Goal: Task Accomplishment & Management: Manage account settings

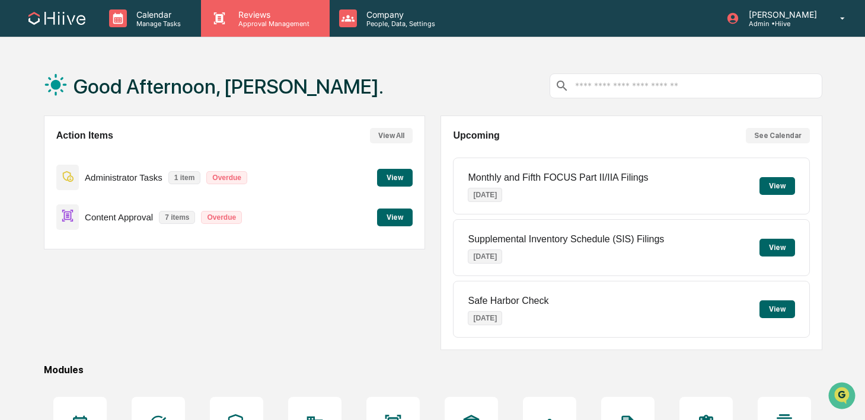
click at [277, 28] on div "Reviews Approval Management" at bounding box center [265, 18] width 128 height 37
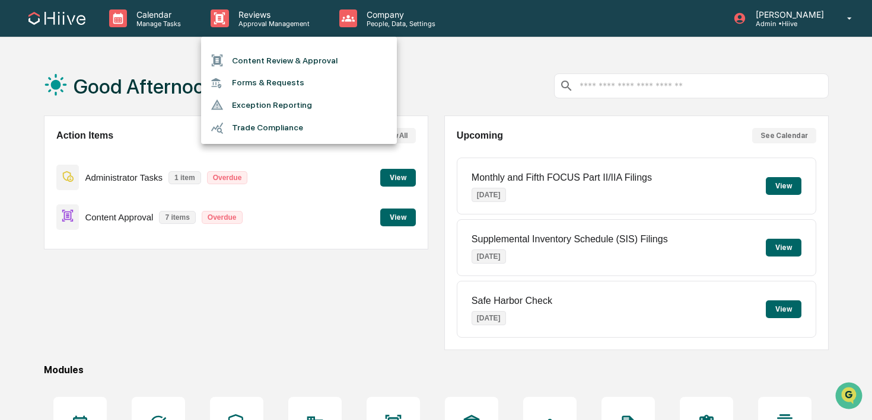
click at [277, 59] on li "Content Review & Approval" at bounding box center [299, 60] width 196 height 23
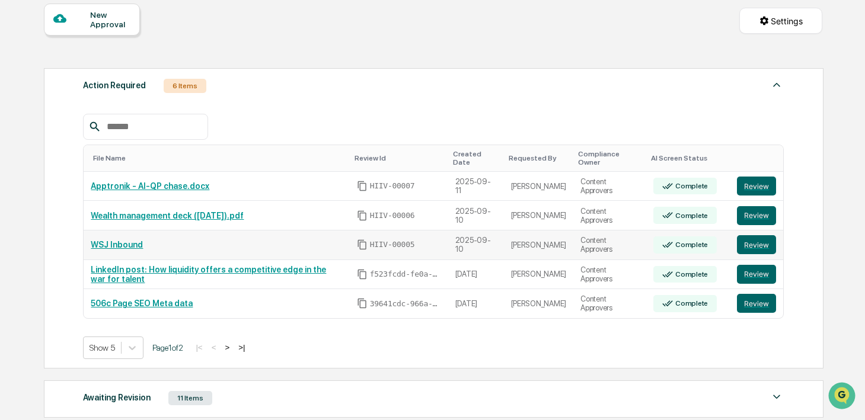
scroll to position [125, 0]
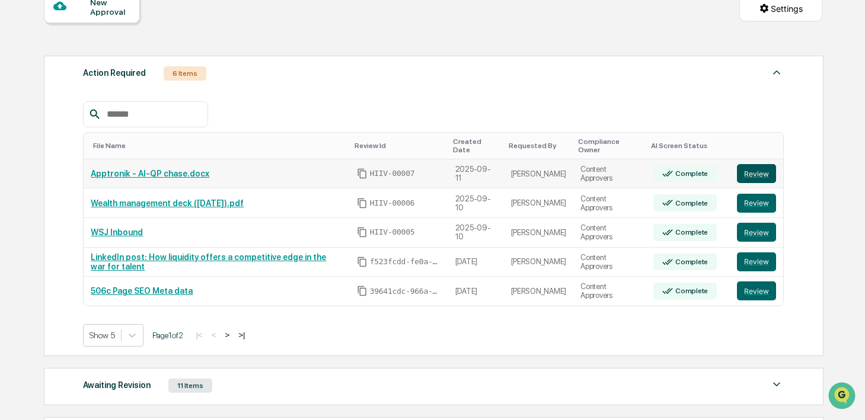
click at [750, 173] on button "Review" at bounding box center [756, 173] width 39 height 19
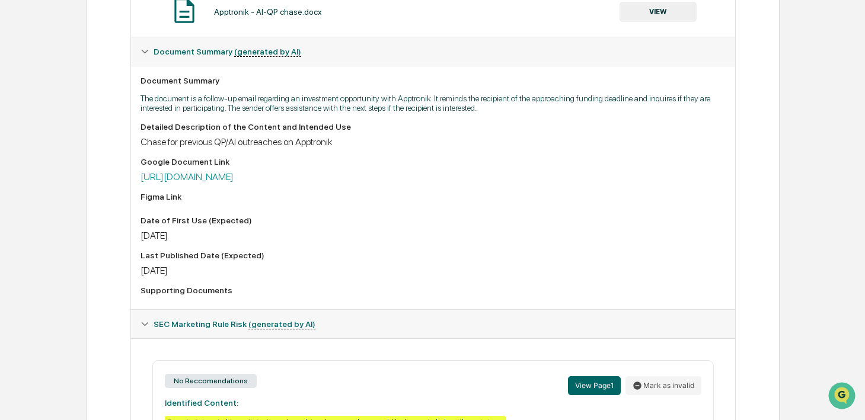
scroll to position [267, 0]
click at [234, 177] on link "https://docs.google.com/document/d/1lE9kU6fG9lJLeFtYOUcBnlaXt1O_9T9qbMuT7tEdF1M…" at bounding box center [187, 176] width 93 height 11
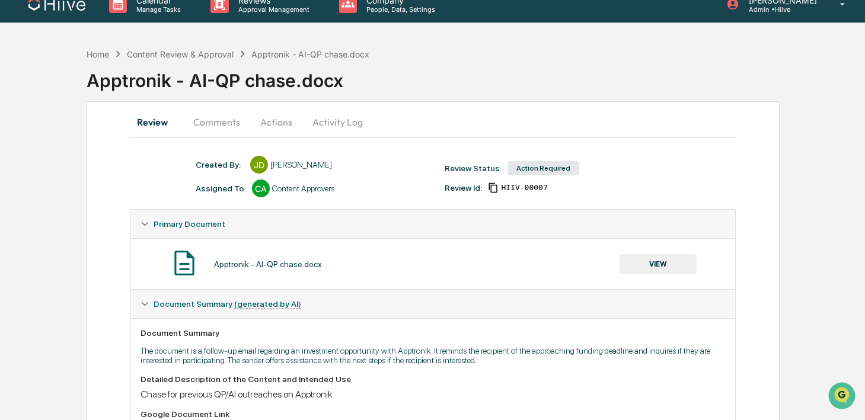
scroll to position [0, 0]
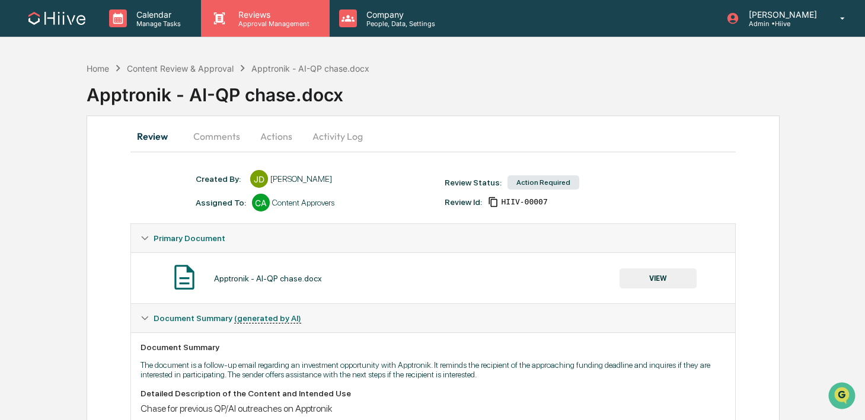
click at [273, 18] on p "Reviews" at bounding box center [272, 14] width 87 height 10
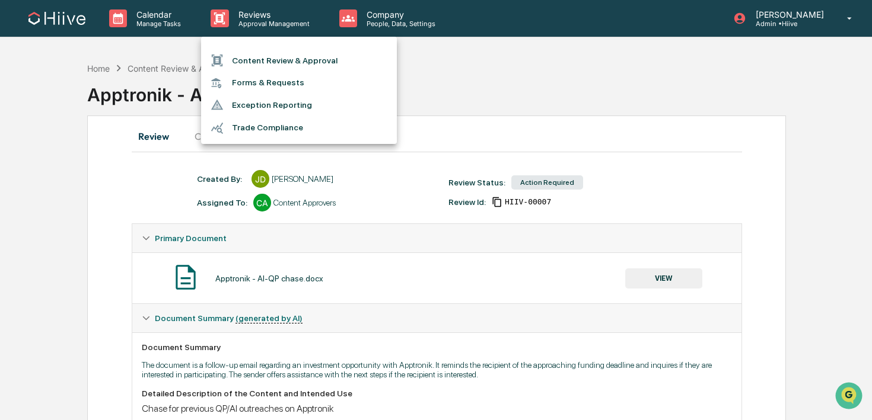
click at [259, 58] on li "Content Review & Approval" at bounding box center [299, 60] width 196 height 23
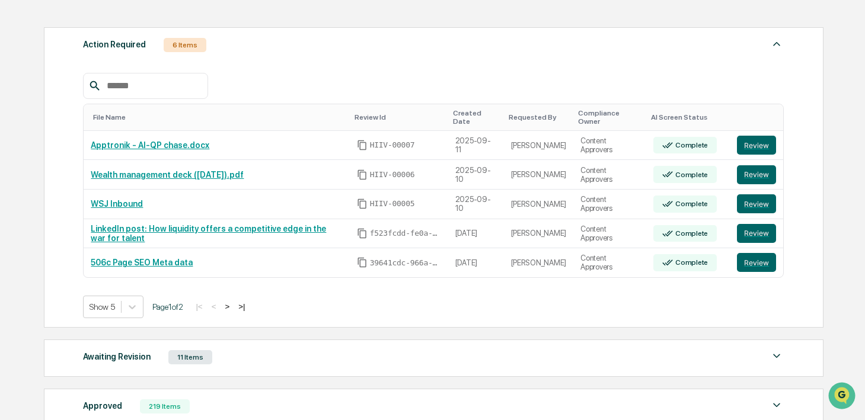
scroll to position [292, 0]
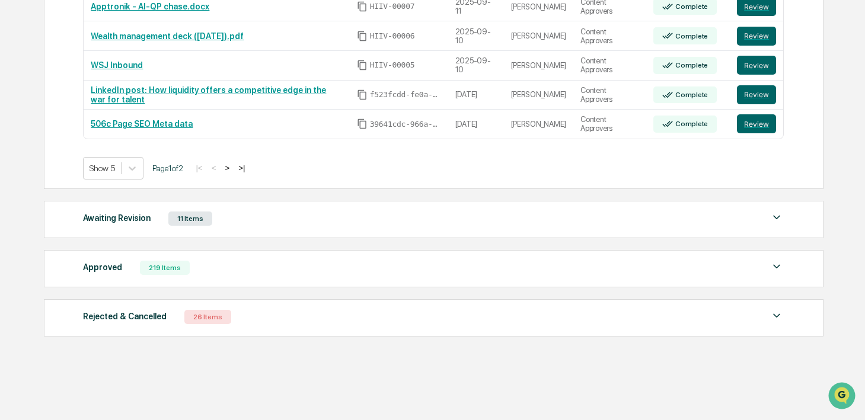
click at [272, 226] on div "Awaiting Revision 11 Items" at bounding box center [433, 218] width 701 height 17
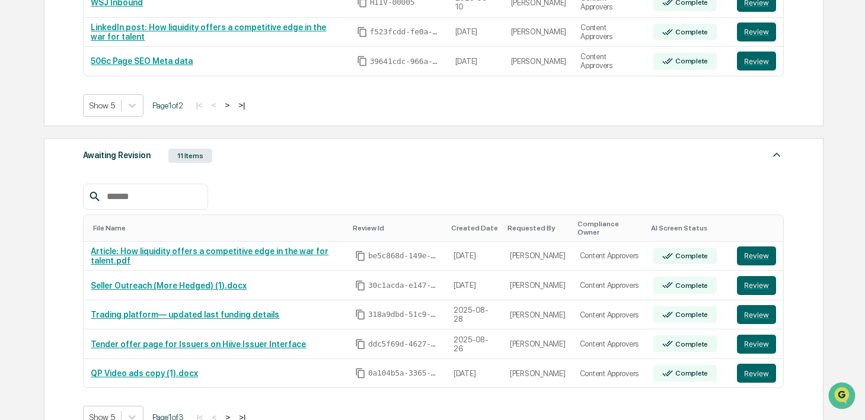
scroll to position [448, 0]
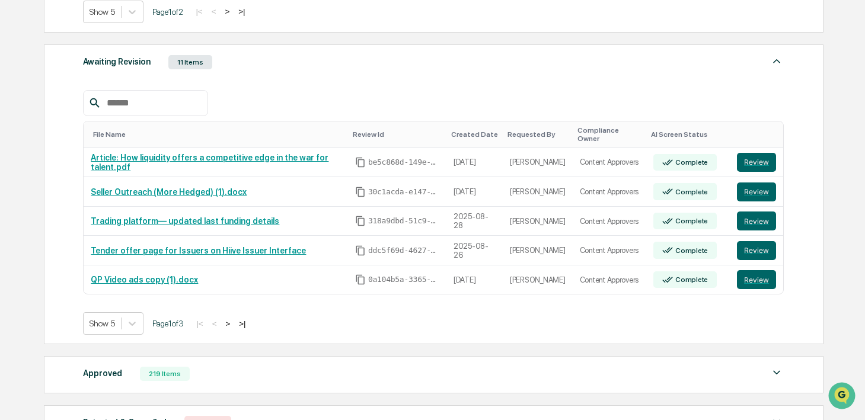
click at [246, 72] on div "Awaiting Revision 11 Items File Name Review Id Created Date Requested By Compli…" at bounding box center [434, 194] width 780 height 301
click at [763, 195] on button "Review" at bounding box center [756, 192] width 39 height 19
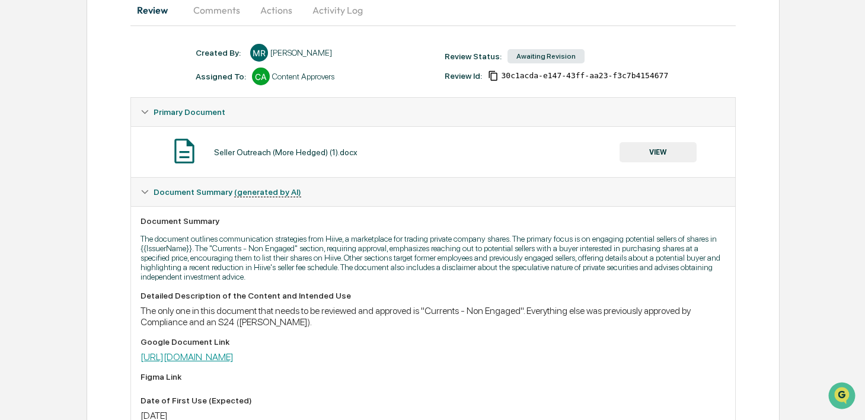
click at [234, 356] on link "https://docs.google.com/document/d/1uNMuqTna8w5Ybi4_vEEfxgTLcwWE3nfWfT6z6MTIvKg…" at bounding box center [187, 357] width 93 height 11
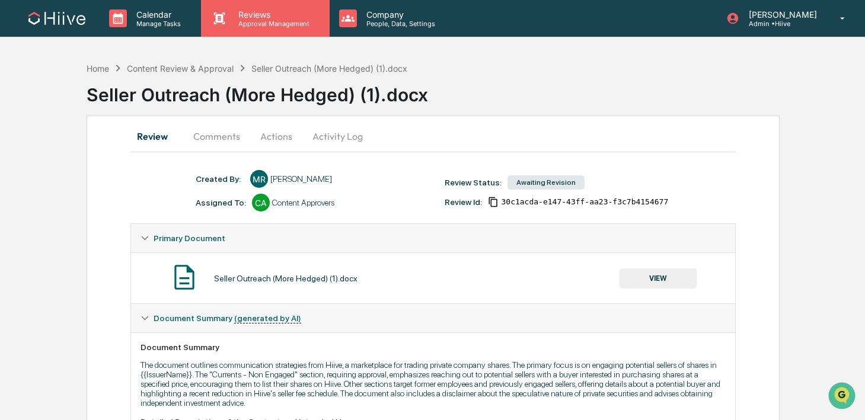
click at [289, 20] on p "Approval Management" at bounding box center [272, 24] width 87 height 8
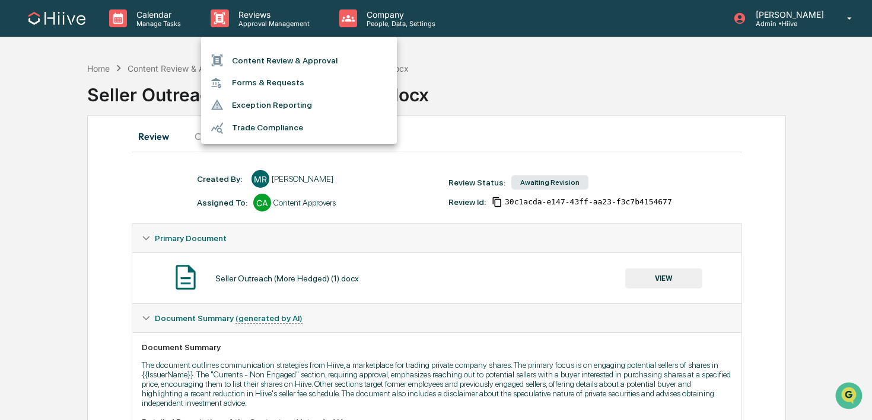
click at [273, 55] on li "Content Review & Approval" at bounding box center [299, 60] width 196 height 23
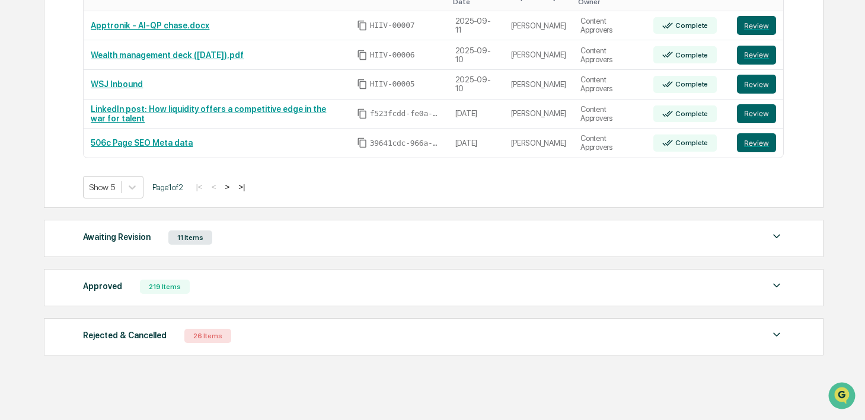
scroll to position [285, 0]
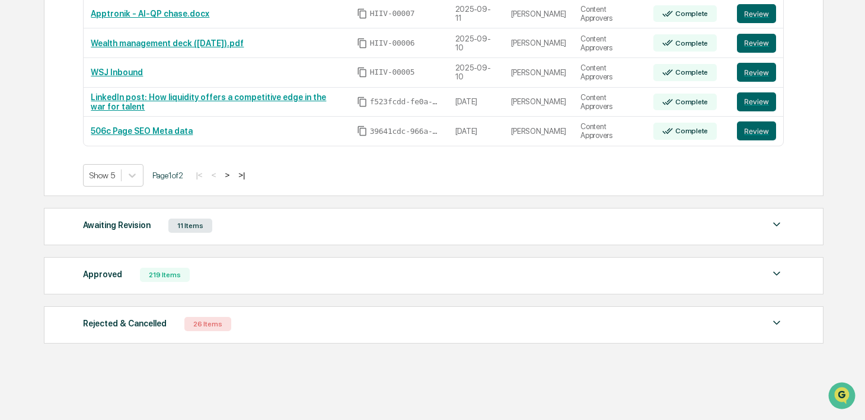
click at [217, 289] on div "Approved 219 Items File Name Review Id Created Date Requested By Compliance Own…" at bounding box center [434, 275] width 780 height 37
click at [180, 283] on div "Approved 219 Items" at bounding box center [433, 275] width 701 height 17
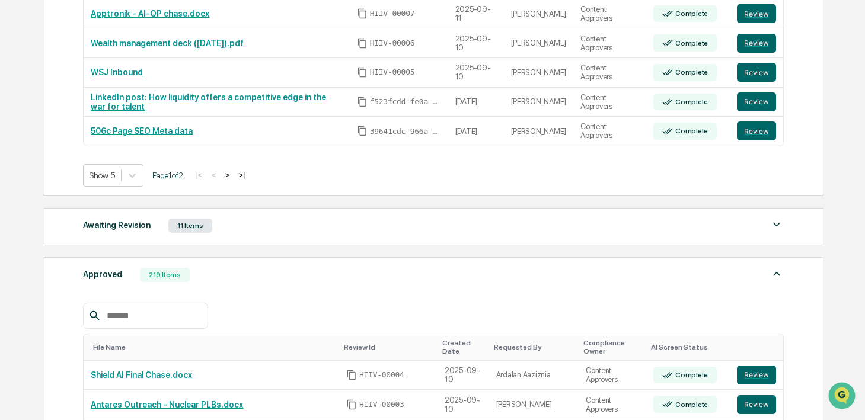
click at [145, 317] on input "text" at bounding box center [152, 315] width 101 height 15
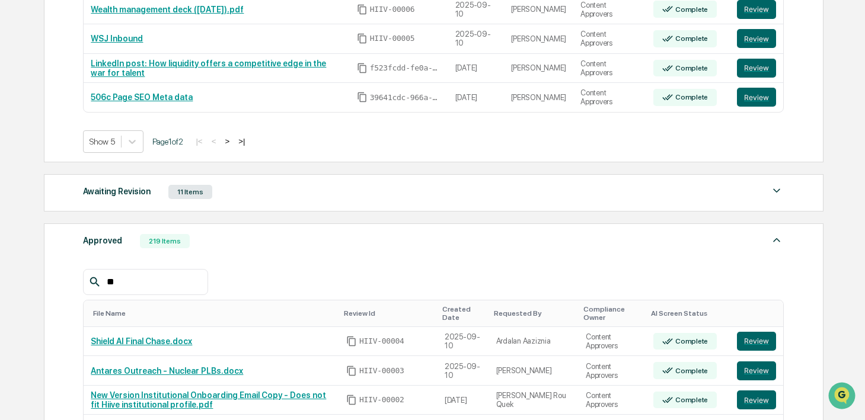
scroll to position [347, 0]
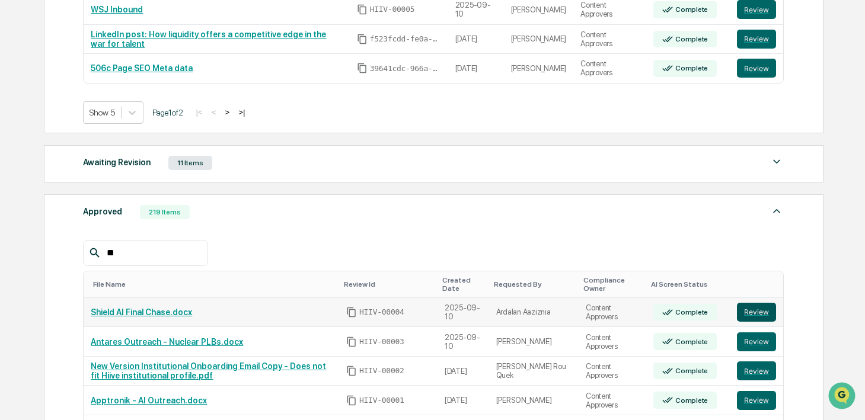
type input "**"
click at [759, 315] on button "Review" at bounding box center [756, 312] width 39 height 19
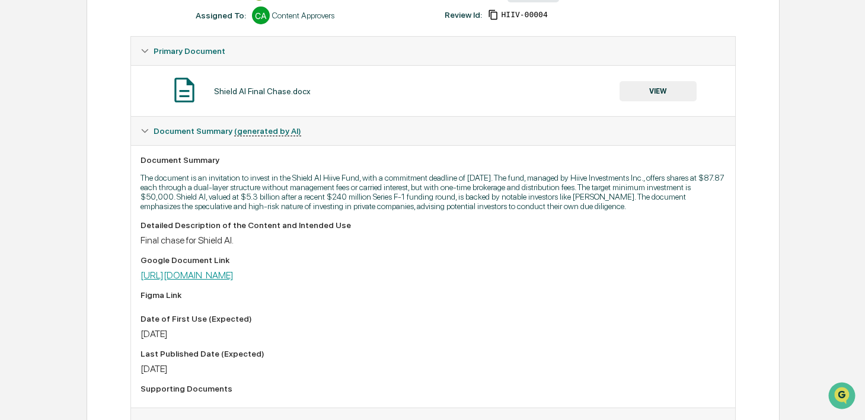
click at [234, 281] on link "[URL][DOMAIN_NAME]" at bounding box center [187, 275] width 93 height 11
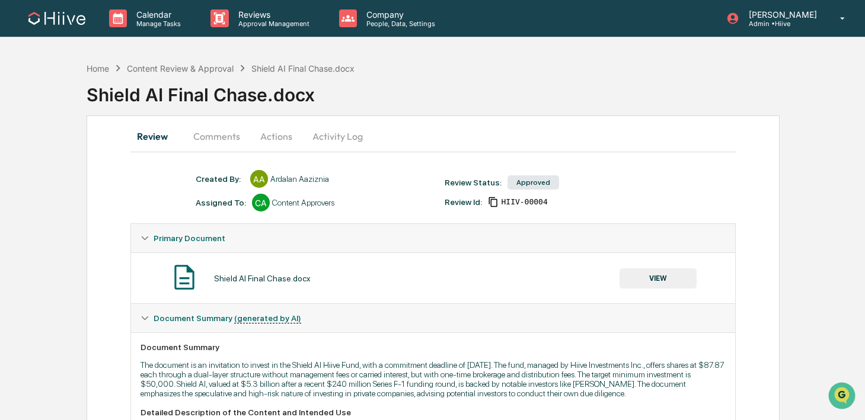
click at [231, 135] on button "Comments" at bounding box center [217, 136] width 66 height 28
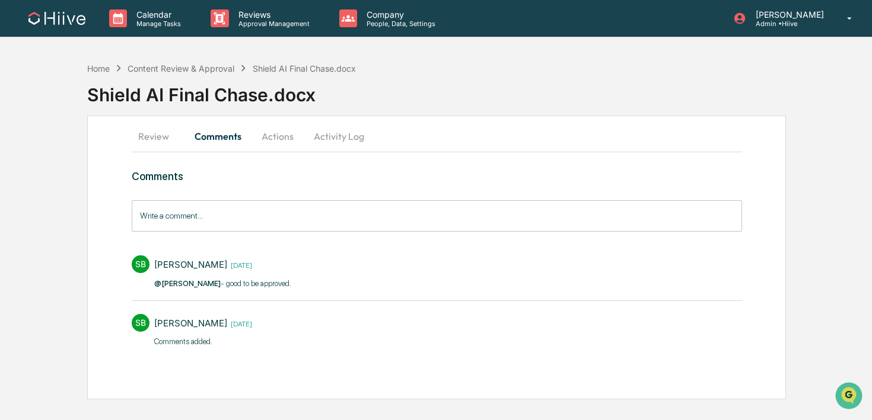
click at [227, 223] on input "Write a comment..." at bounding box center [437, 215] width 610 height 31
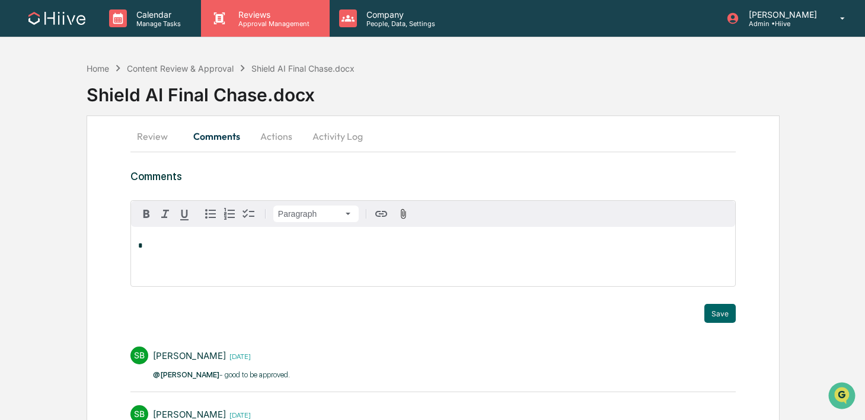
click at [241, 15] on p "Reviews" at bounding box center [272, 14] width 87 height 10
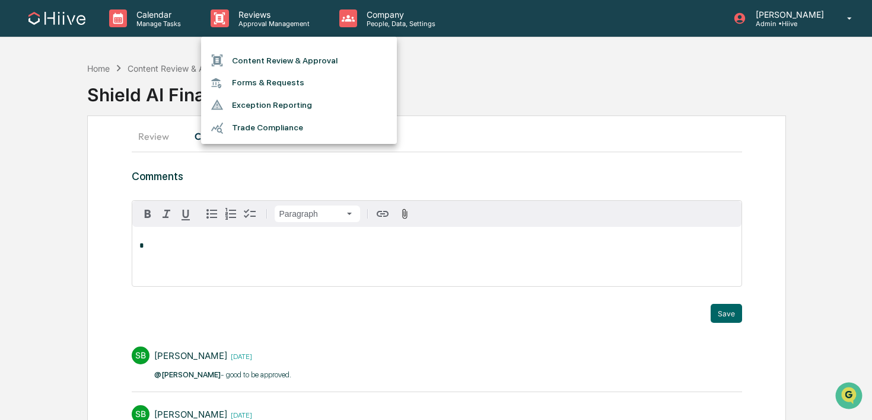
click at [241, 58] on li "Content Review & Approval" at bounding box center [299, 60] width 196 height 23
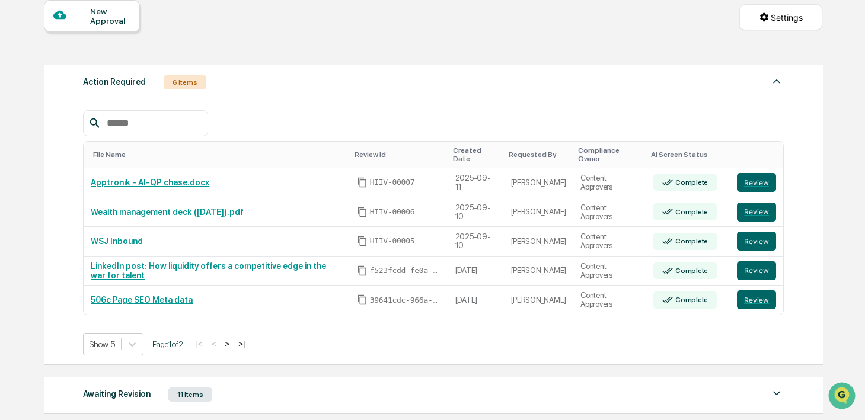
scroll to position [117, 0]
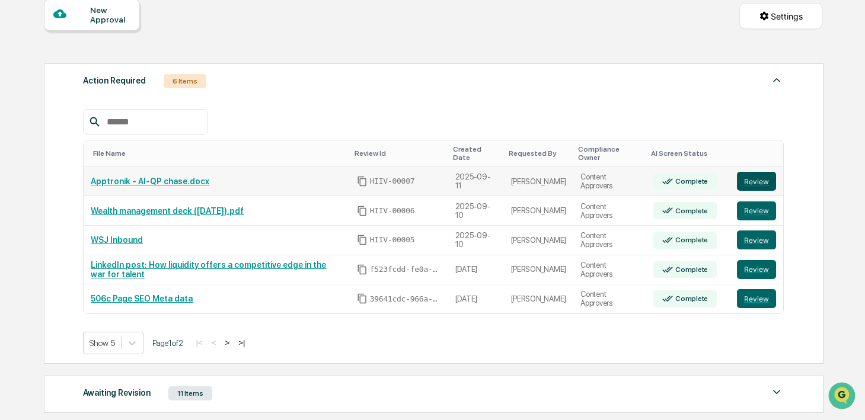
click at [753, 182] on button "Review" at bounding box center [756, 181] width 39 height 19
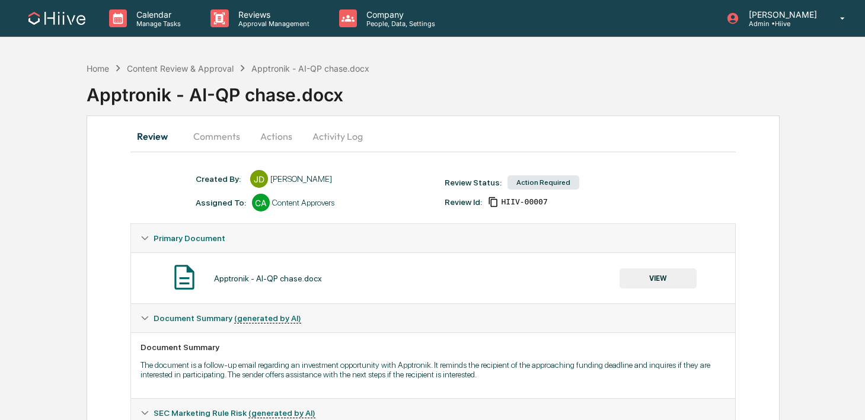
click at [213, 136] on button "Comments" at bounding box center [217, 136] width 66 height 28
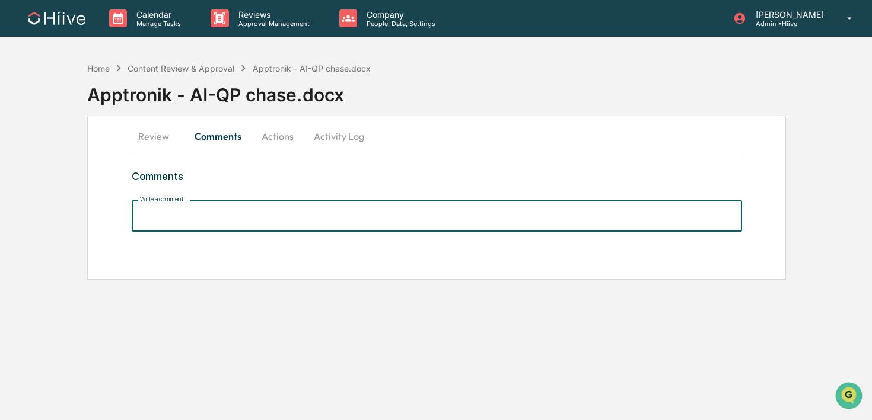
click at [212, 219] on input "Write a comment..." at bounding box center [437, 215] width 610 height 31
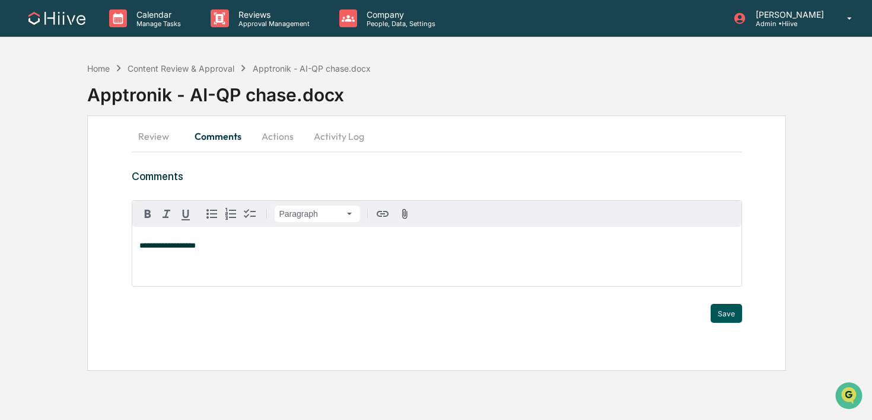
click at [727, 314] on button "Save" at bounding box center [725, 313] width 31 height 19
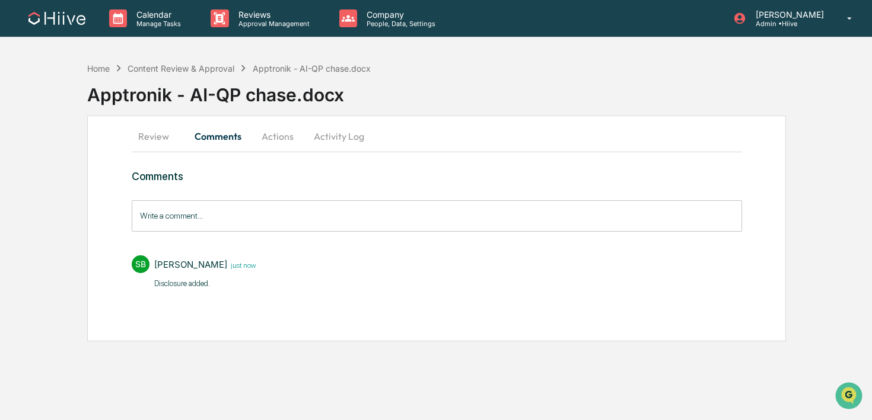
click at [340, 141] on button "Activity Log" at bounding box center [338, 136] width 69 height 28
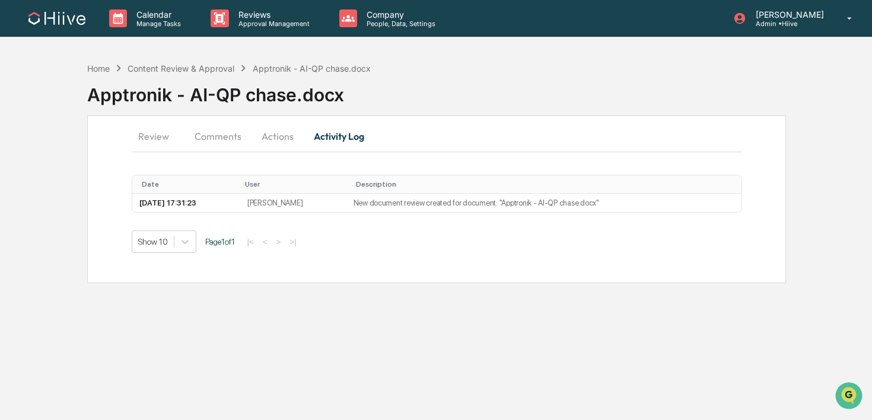
click at [284, 152] on hr at bounding box center [437, 152] width 610 height 1
click at [275, 135] on button "Actions" at bounding box center [277, 136] width 53 height 28
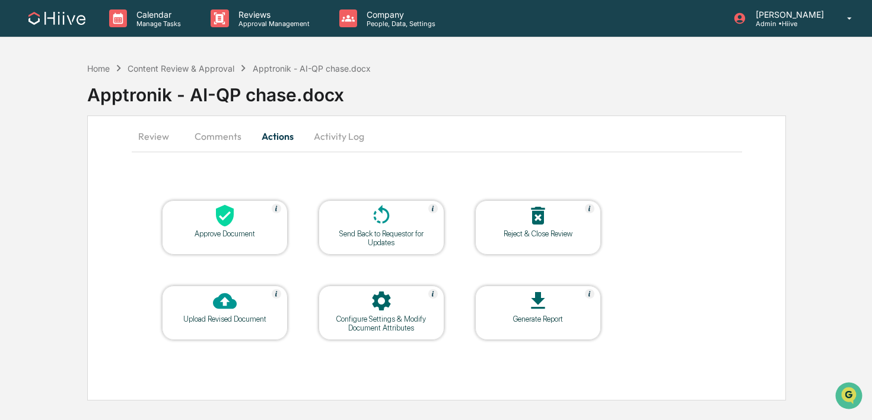
click at [403, 229] on div "Send Back to Requestor for Updates" at bounding box center [381, 238] width 107 height 18
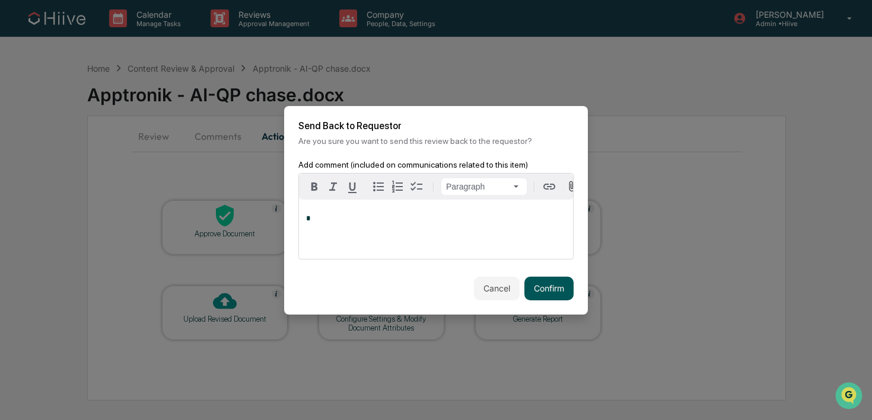
click at [546, 291] on button "Confirm" at bounding box center [548, 289] width 49 height 24
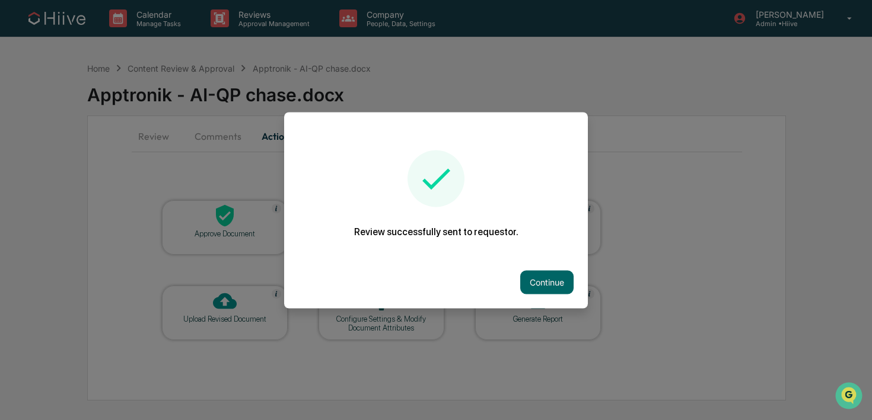
click at [546, 291] on button "Continue" at bounding box center [546, 282] width 53 height 24
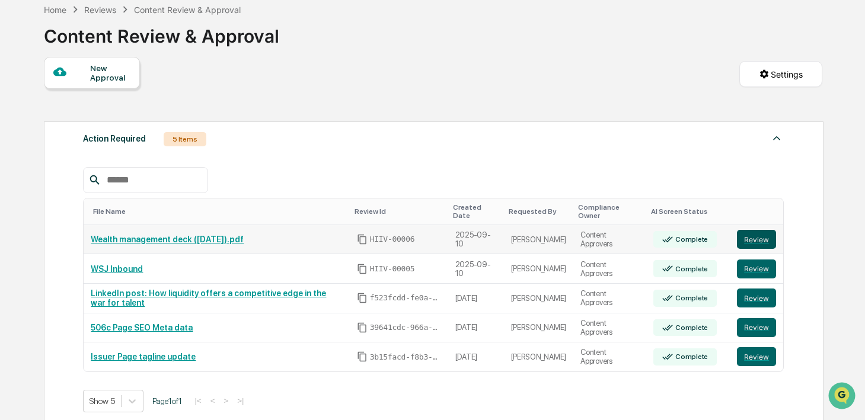
click at [758, 238] on button "Review" at bounding box center [756, 239] width 39 height 19
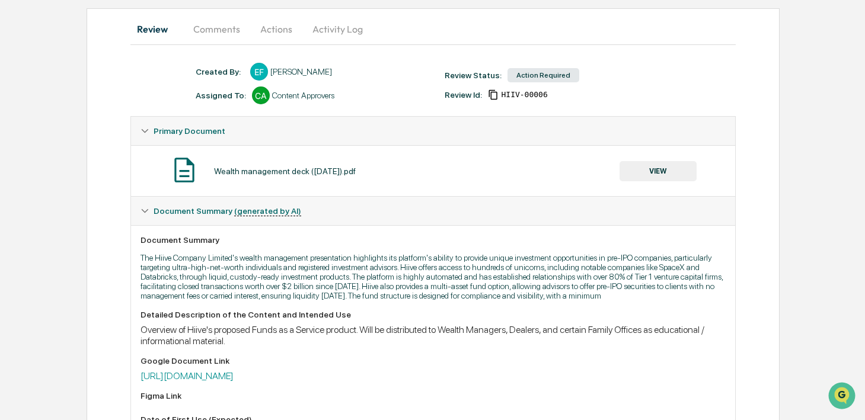
scroll to position [341, 0]
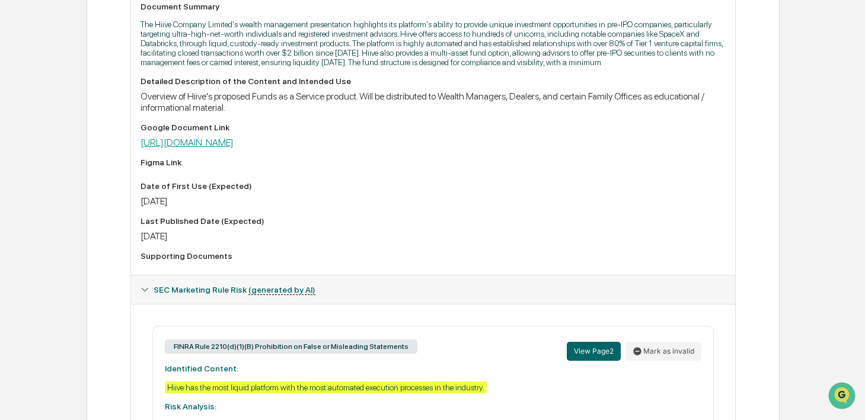
click at [234, 148] on link "https://docs.google.com/presentation/d/1fXtOC5qW-oGZWWV6Tuo83QIoRuacLjtMs162e-O…" at bounding box center [187, 142] width 93 height 11
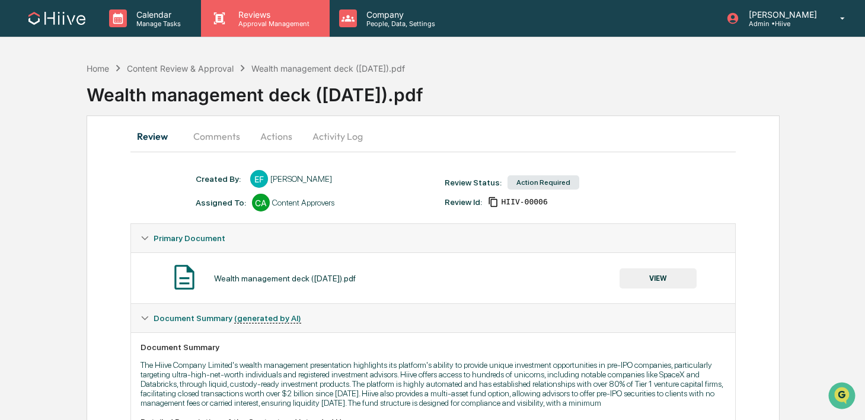
click at [231, 27] on p "Approval Management" at bounding box center [272, 24] width 87 height 8
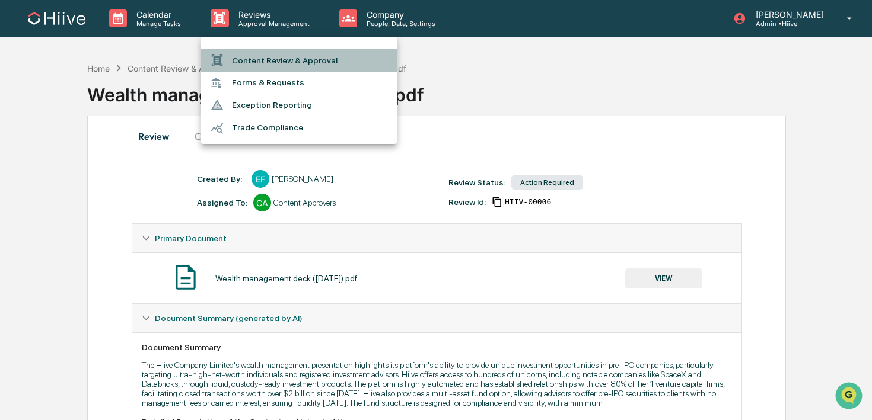
click at [246, 56] on li "Content Review & Approval" at bounding box center [299, 60] width 196 height 23
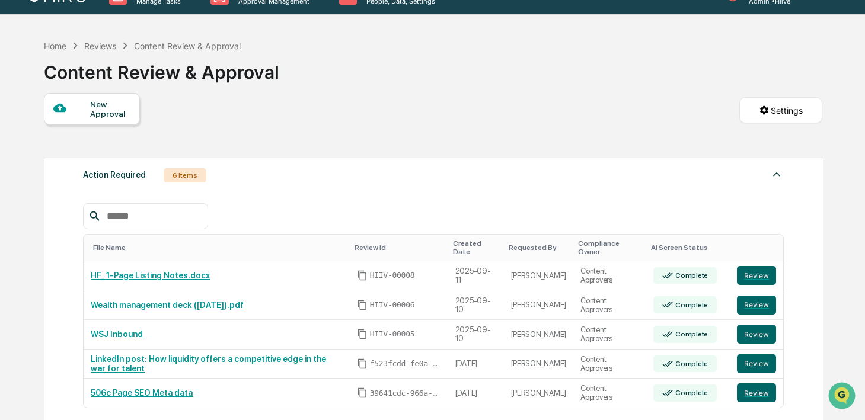
scroll to position [43, 0]
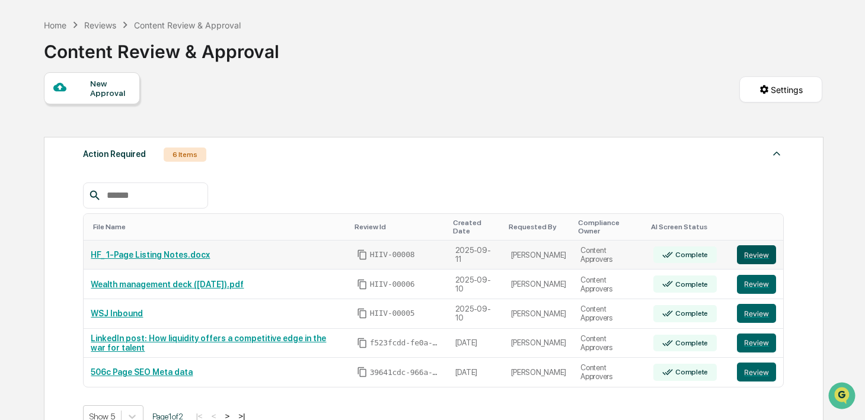
click at [749, 257] on button "Review" at bounding box center [756, 254] width 39 height 19
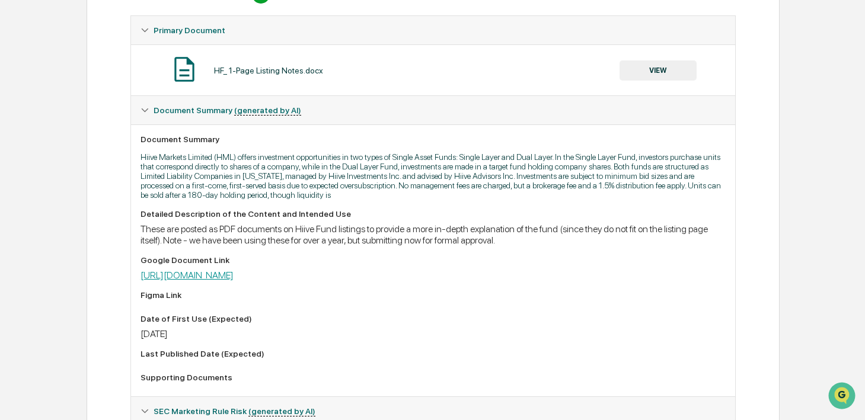
click at [234, 281] on link "[URL][DOMAIN_NAME]" at bounding box center [187, 275] width 93 height 11
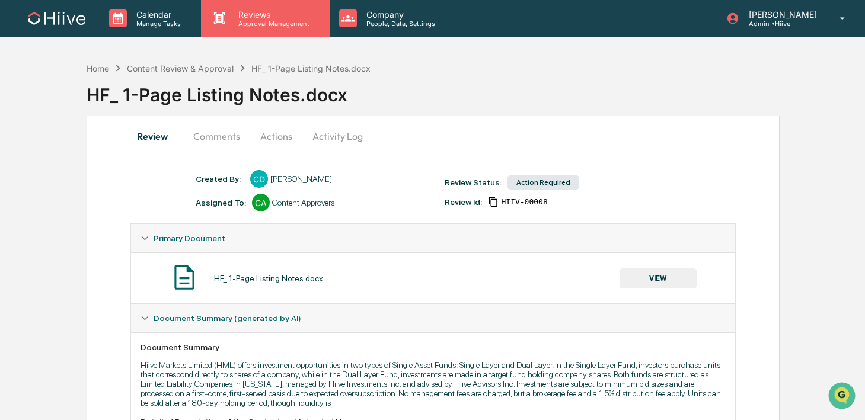
click at [240, 18] on p "Reviews" at bounding box center [272, 14] width 87 height 10
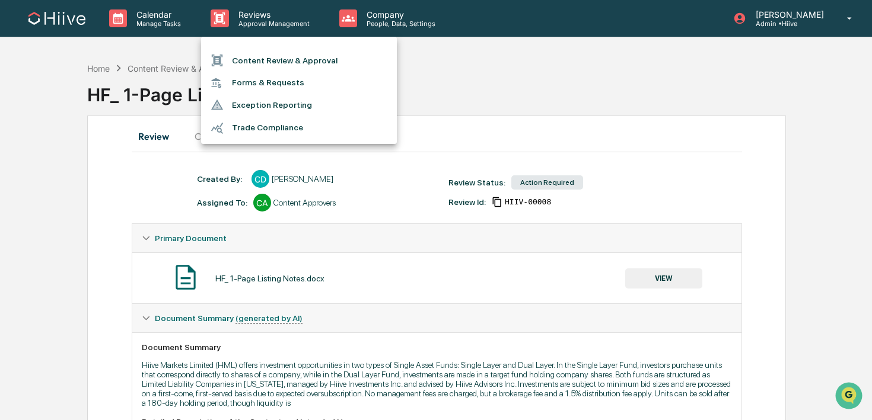
click at [314, 269] on div at bounding box center [436, 210] width 872 height 420
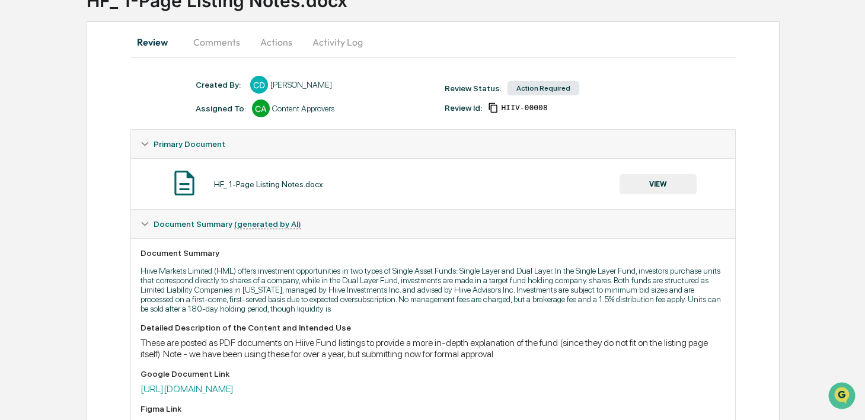
scroll to position [98, 0]
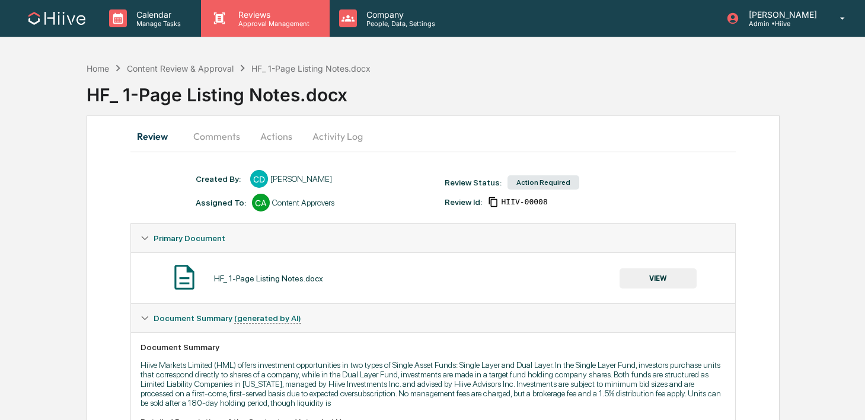
click at [248, 20] on p "Approval Management" at bounding box center [272, 24] width 87 height 8
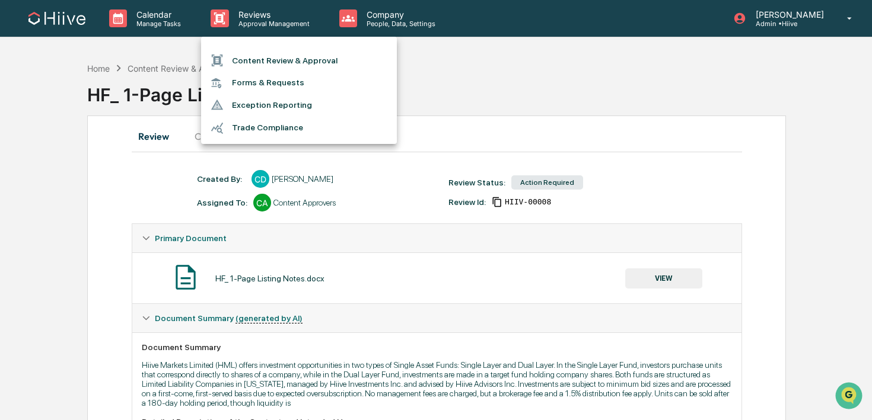
click at [237, 55] on li "Content Review & Approval" at bounding box center [299, 60] width 196 height 23
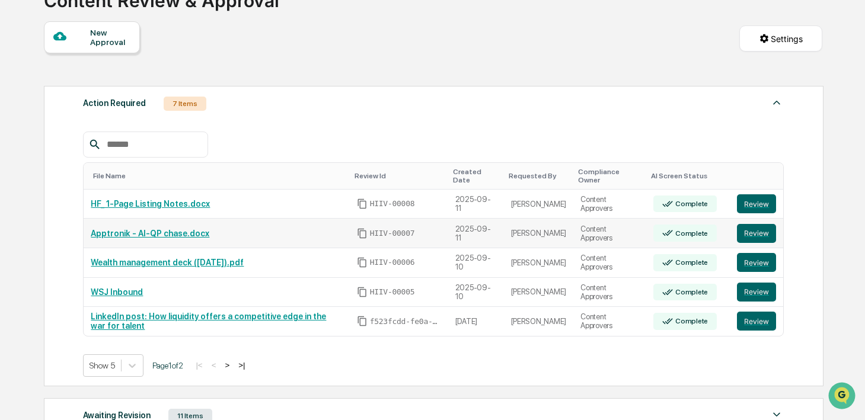
scroll to position [107, 0]
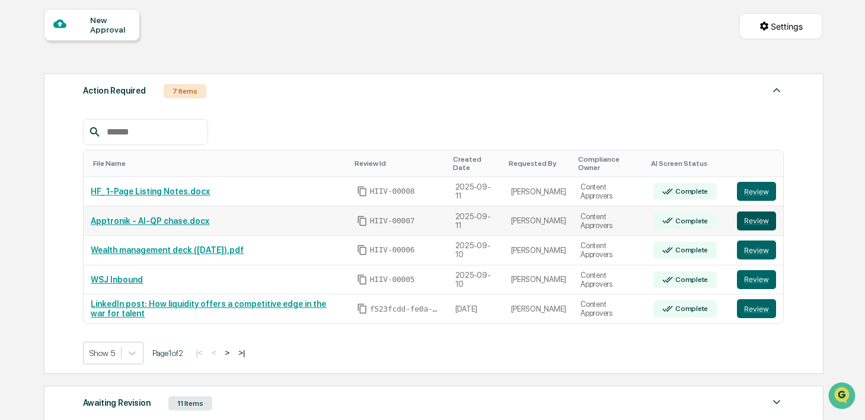
click at [752, 226] on button "Review" at bounding box center [756, 221] width 39 height 19
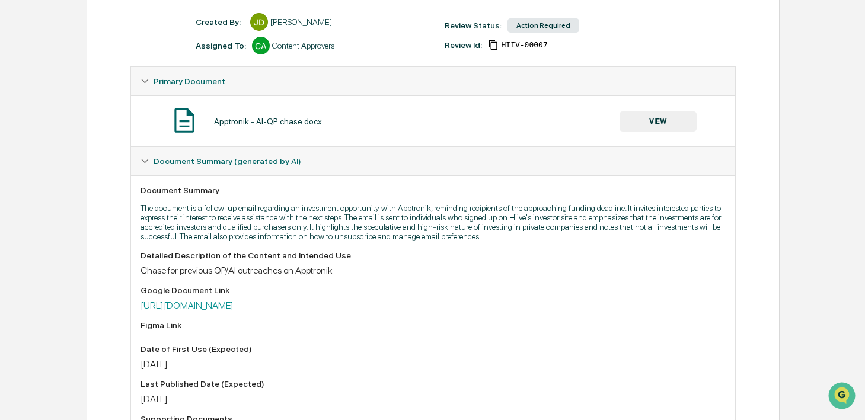
scroll to position [170, 0]
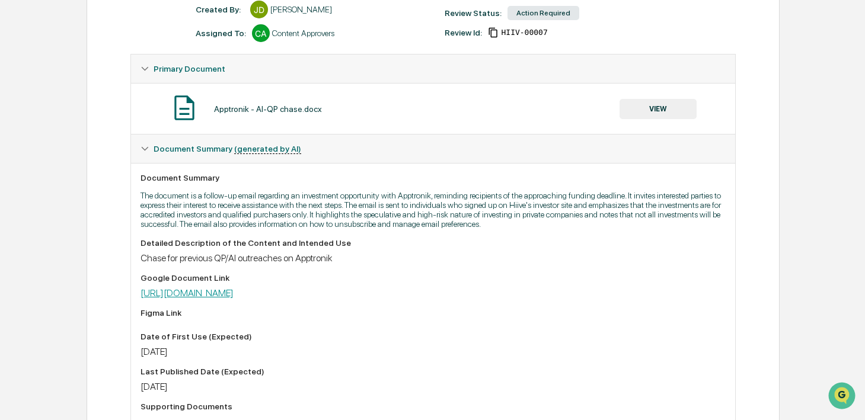
click at [234, 299] on link "[URL][DOMAIN_NAME]" at bounding box center [187, 293] width 93 height 11
click at [648, 117] on button "VIEW" at bounding box center [658, 109] width 77 height 20
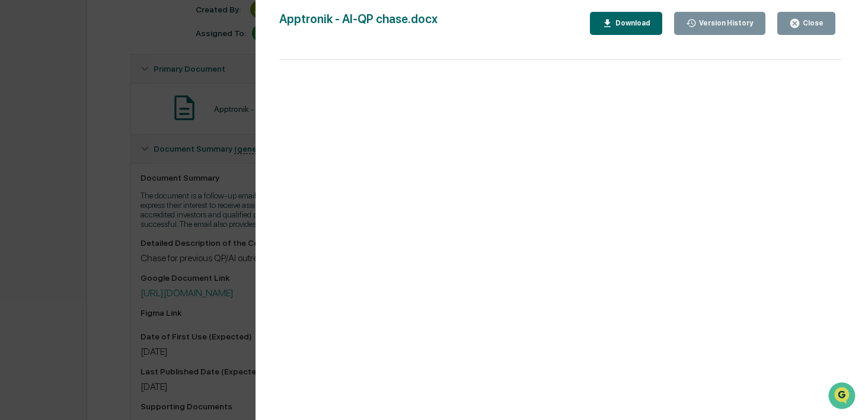
click at [183, 183] on div "Version History [DATE] 07:44 PM [PERSON_NAME] [DATE] 05:31 PM [PERSON_NAME] App…" at bounding box center [432, 210] width 865 height 420
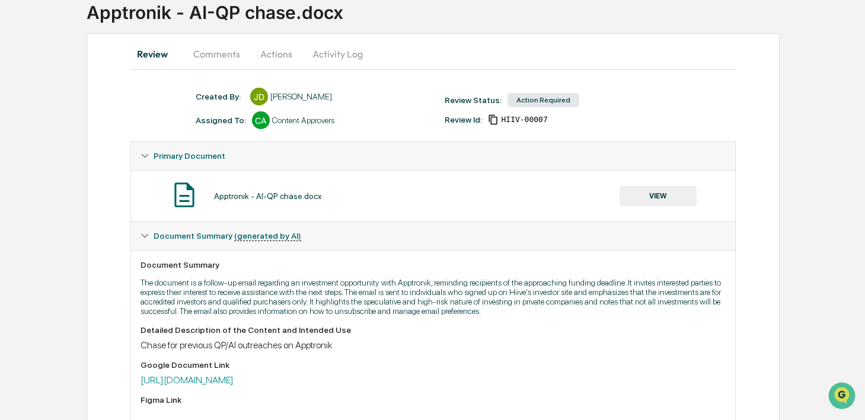
scroll to position [0, 0]
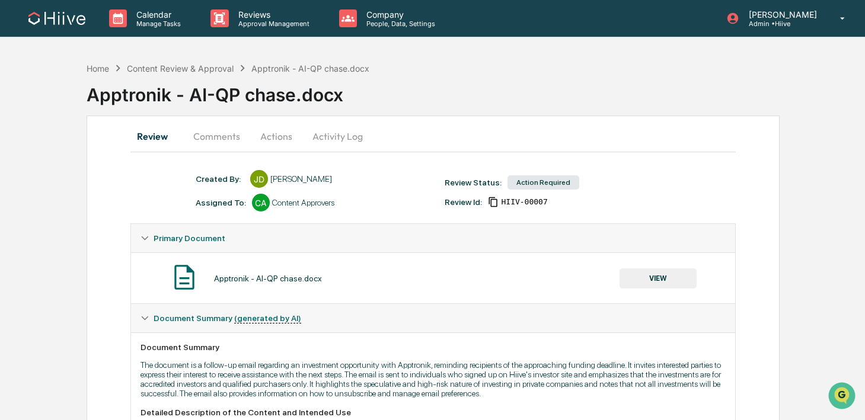
click at [206, 132] on button "Comments" at bounding box center [217, 136] width 66 height 28
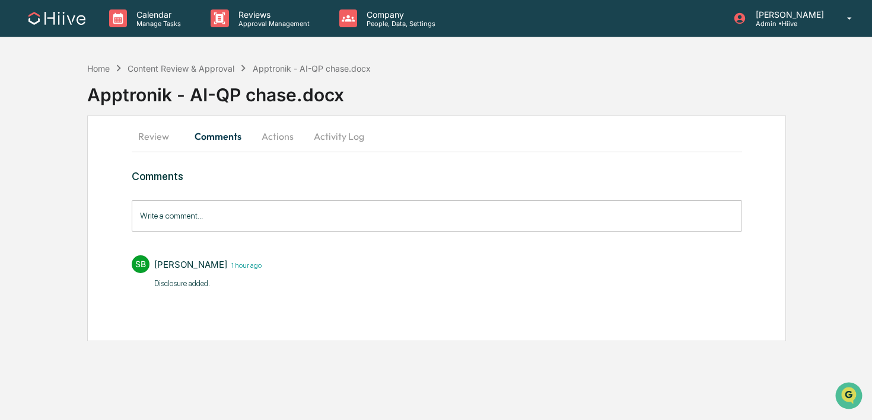
click at [197, 211] on input "Write a comment..." at bounding box center [437, 215] width 610 height 31
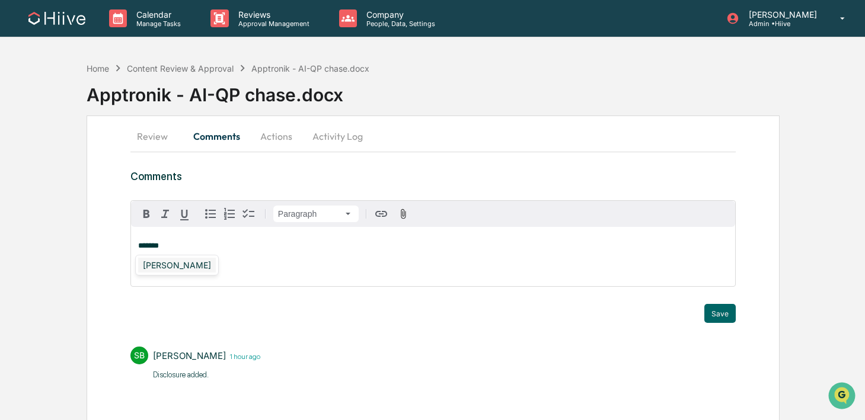
click at [189, 264] on div "[PERSON_NAME]" at bounding box center [177, 265] width 78 height 15
click at [710, 318] on button "Save" at bounding box center [719, 313] width 31 height 19
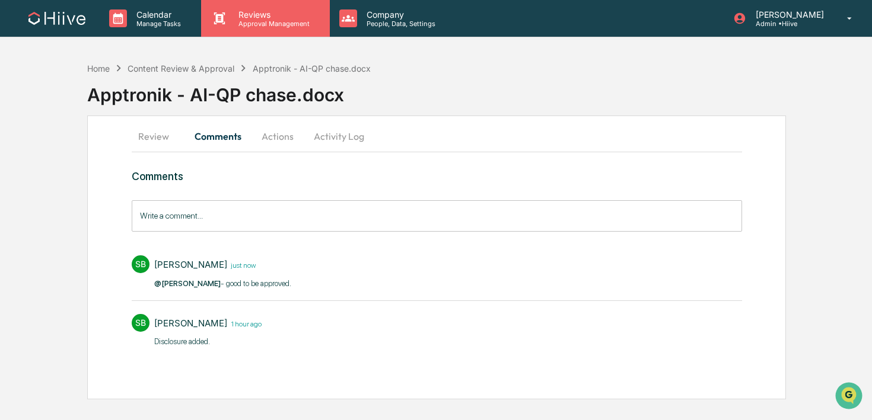
click at [243, 22] on p "Approval Management" at bounding box center [272, 24] width 87 height 8
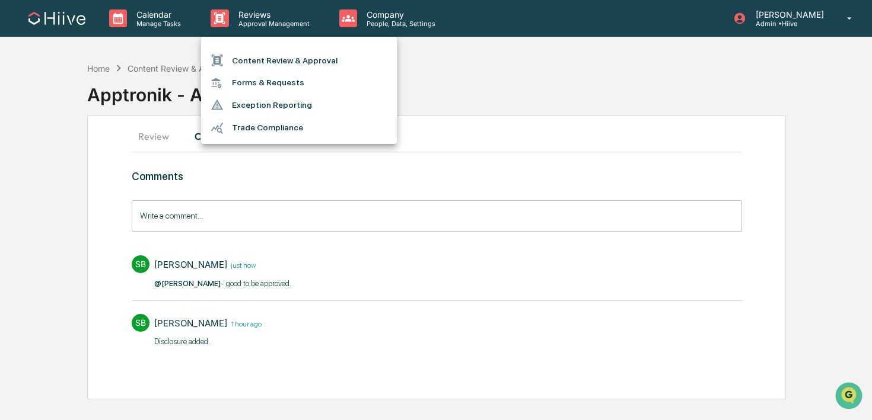
click at [243, 56] on li "Content Review & Approval" at bounding box center [299, 60] width 196 height 23
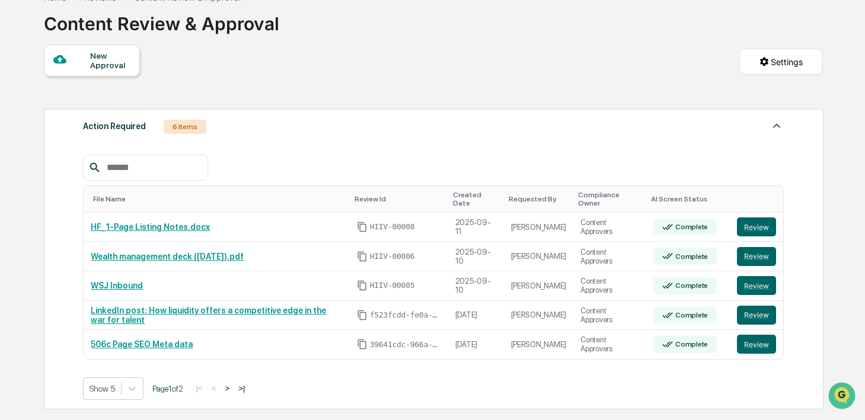
scroll to position [64, 0]
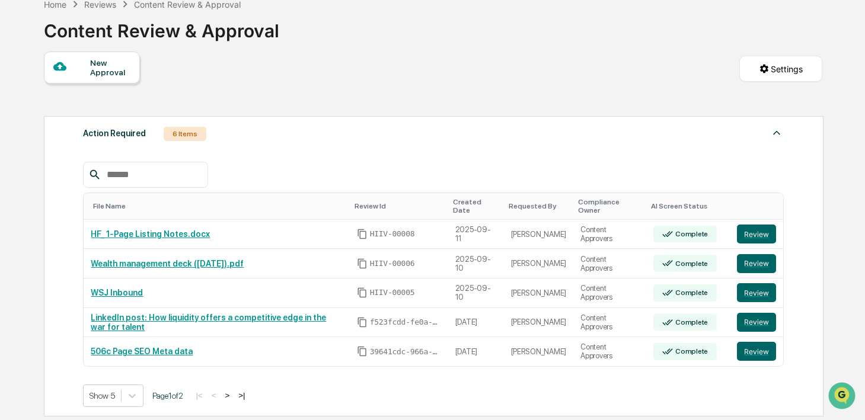
click at [592, 85] on div "New Approval Settings" at bounding box center [433, 81] width 779 height 59
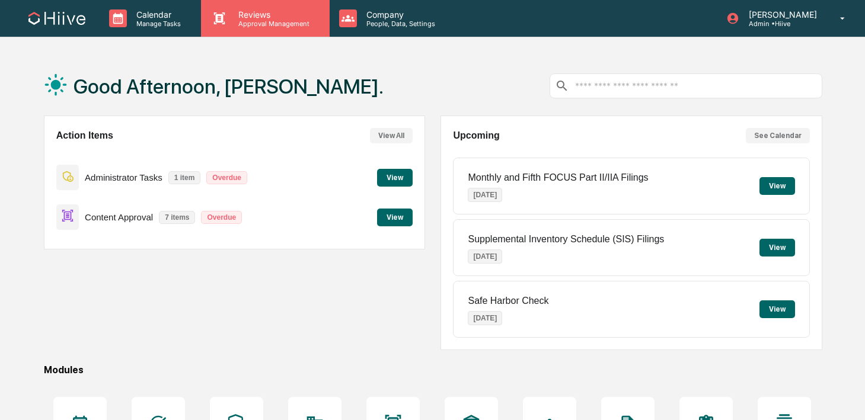
click at [242, 27] on p "Approval Management" at bounding box center [272, 24] width 87 height 8
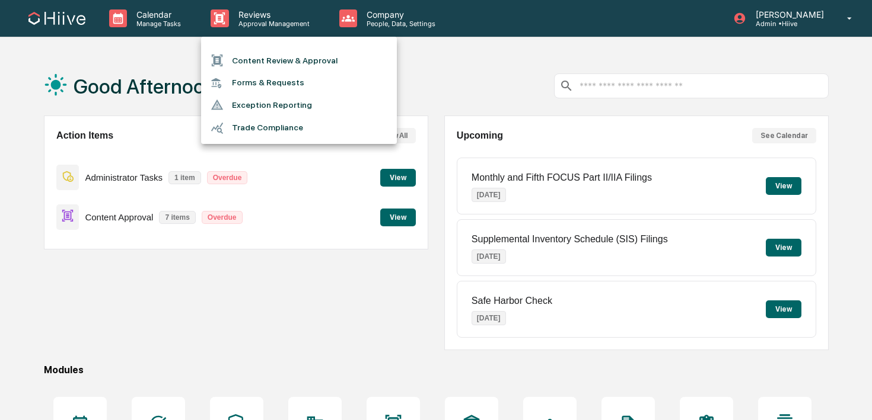
click at [243, 60] on li "Content Review & Approval" at bounding box center [299, 60] width 196 height 23
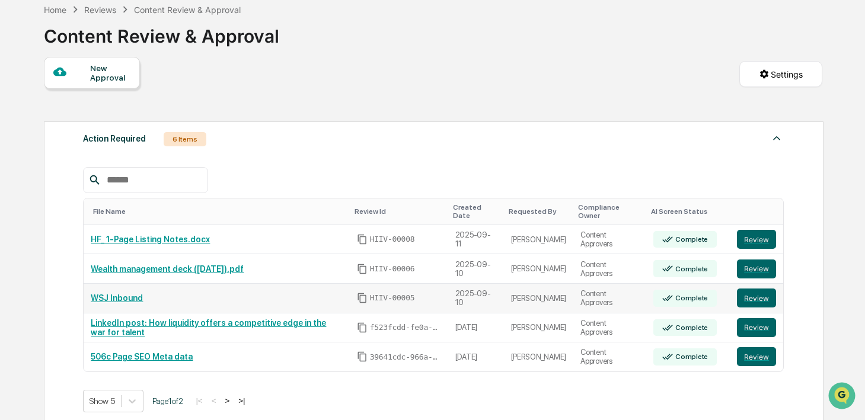
scroll to position [107, 0]
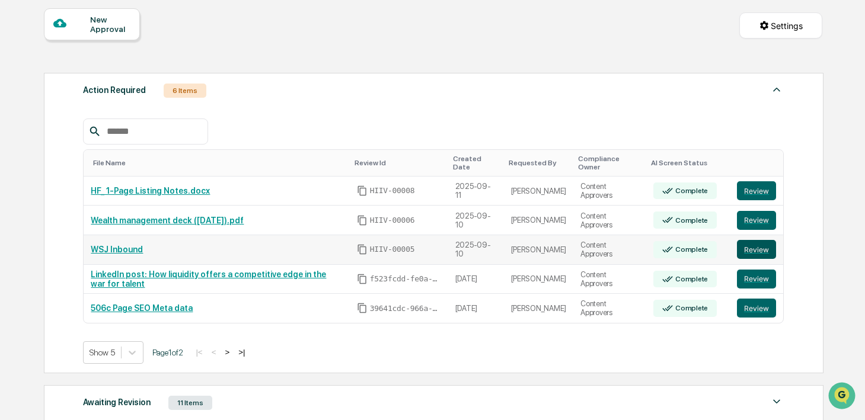
click at [747, 251] on button "Review" at bounding box center [756, 249] width 39 height 19
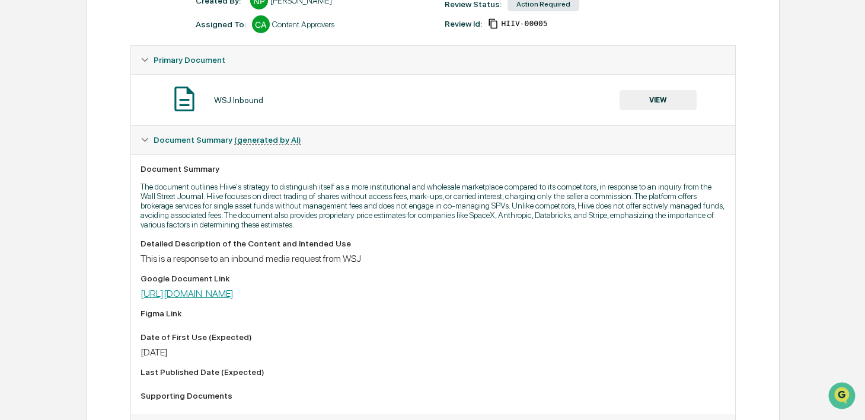
click at [234, 295] on link "https://docs.google.com/document/d/1pdRao462ycYzSqXN0NbgMCKZTkgKYv8CNg3YxIq3qWE…" at bounding box center [187, 293] width 93 height 11
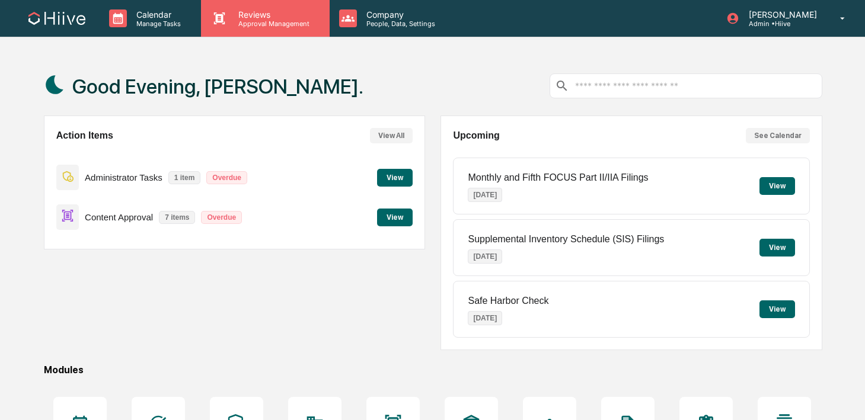
click at [253, 16] on p "Reviews" at bounding box center [272, 14] width 87 height 10
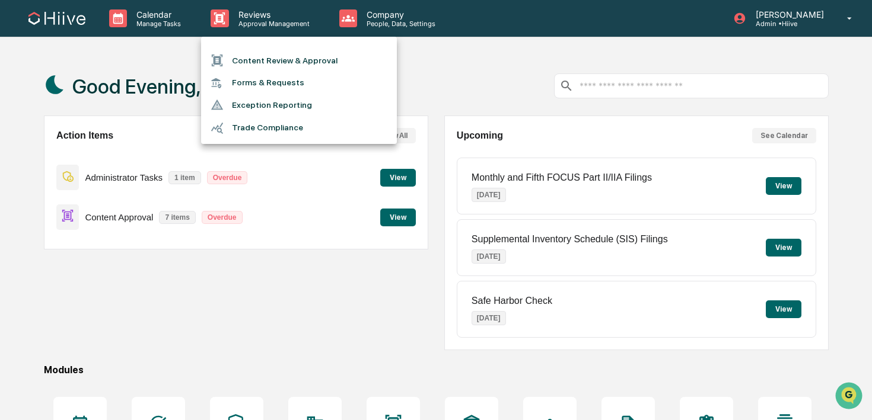
click at [264, 55] on li "Content Review & Approval" at bounding box center [299, 60] width 196 height 23
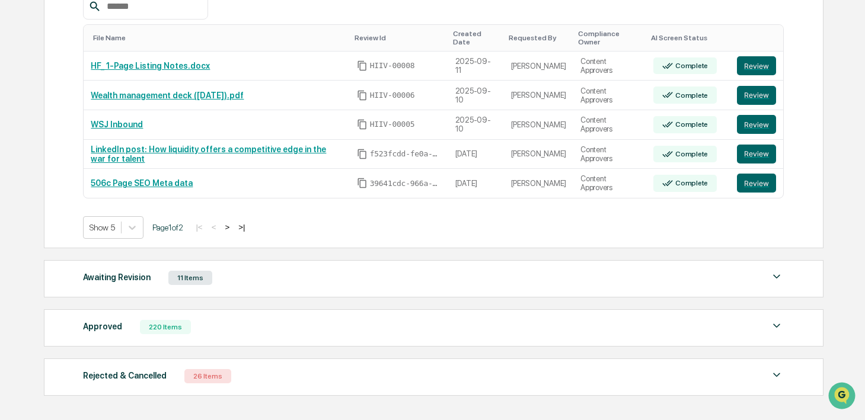
scroll to position [247, 0]
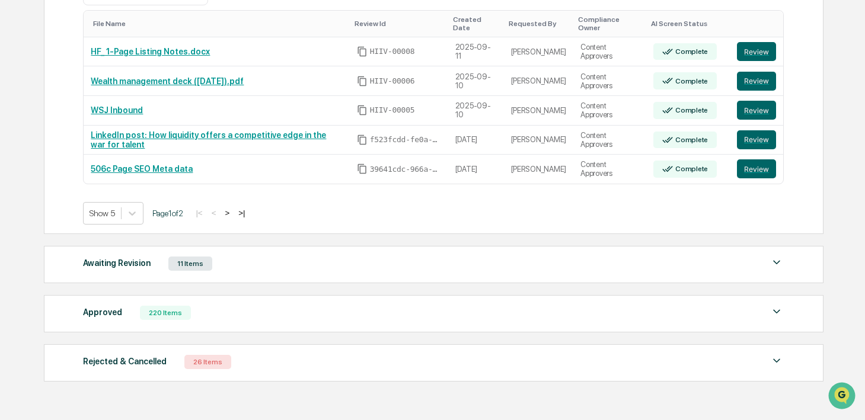
click at [212, 305] on div "Approved 220 Items File Name Review Id Created Date Requested By Compliance Own…" at bounding box center [434, 313] width 780 height 37
click at [251, 315] on div "Approved 220 Items" at bounding box center [433, 313] width 701 height 17
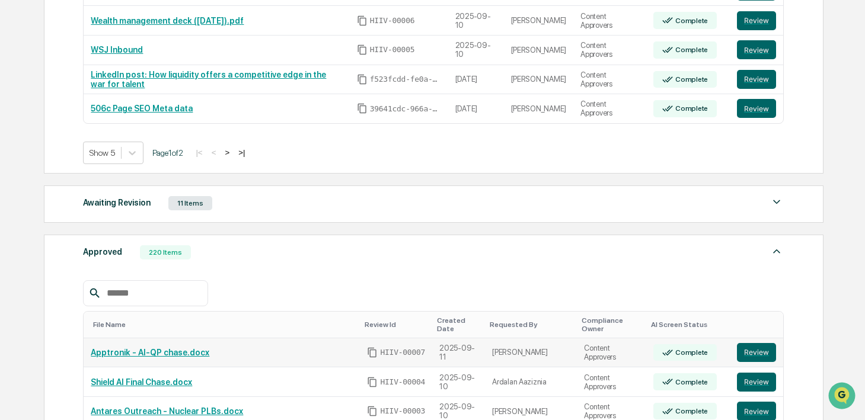
scroll to position [327, 0]
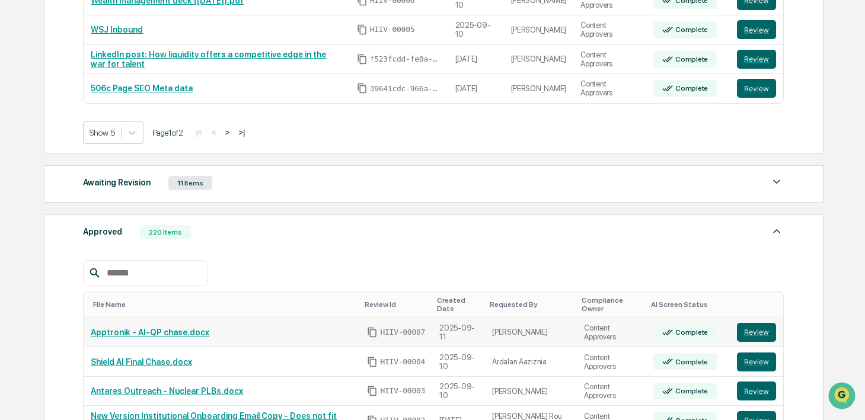
drag, startPoint x: 744, startPoint y: 328, endPoint x: 694, endPoint y: 322, distance: 50.2
click at [744, 328] on button "Review" at bounding box center [756, 332] width 39 height 19
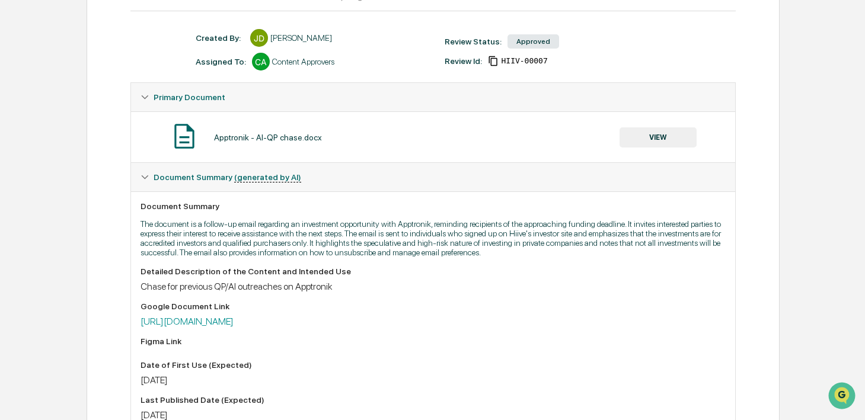
scroll to position [143, 0]
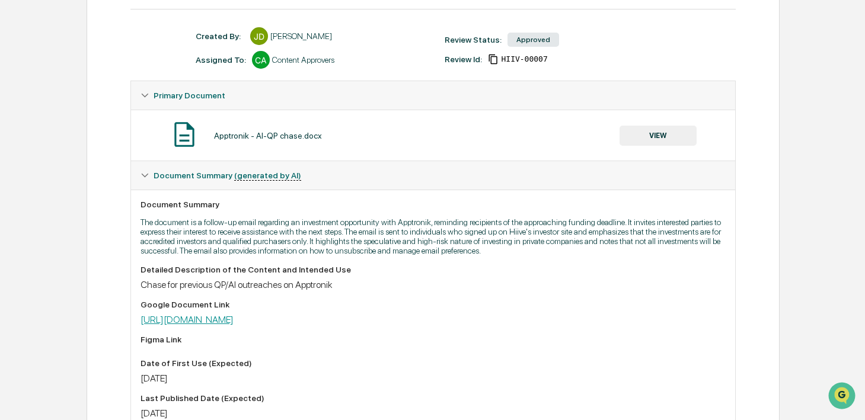
click at [234, 326] on link "[URL][DOMAIN_NAME]" at bounding box center [187, 319] width 93 height 11
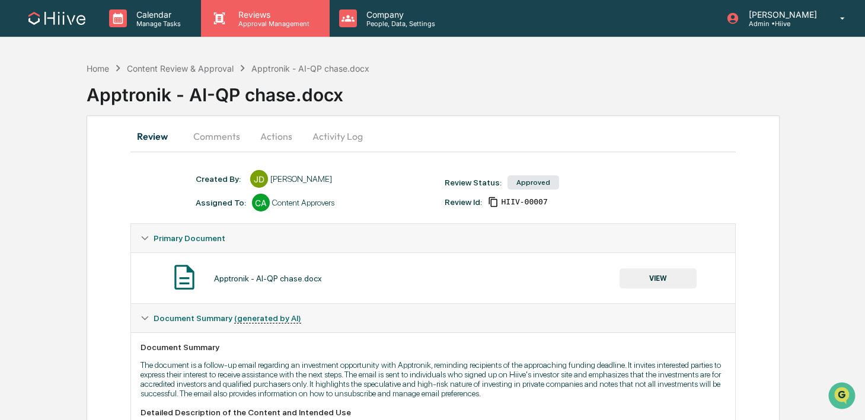
click at [269, 25] on p "Approval Management" at bounding box center [272, 24] width 87 height 8
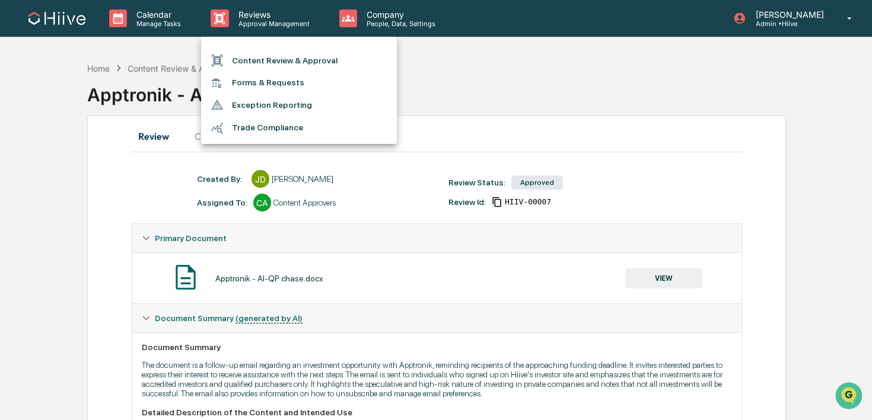
click at [266, 50] on li "Content Review & Approval" at bounding box center [299, 60] width 196 height 23
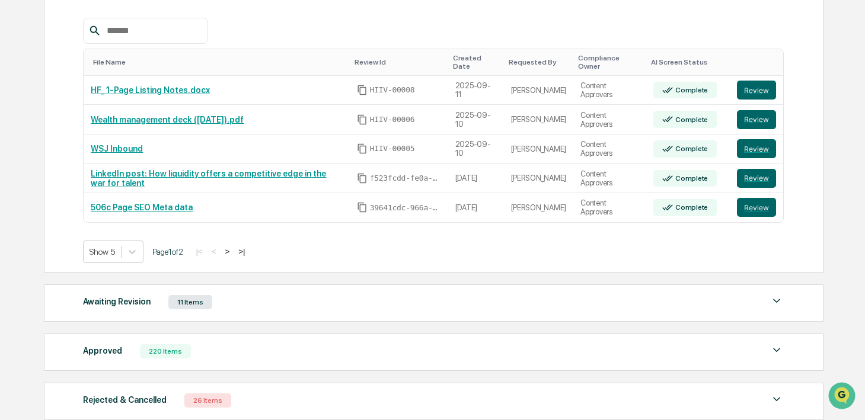
scroll to position [292, 0]
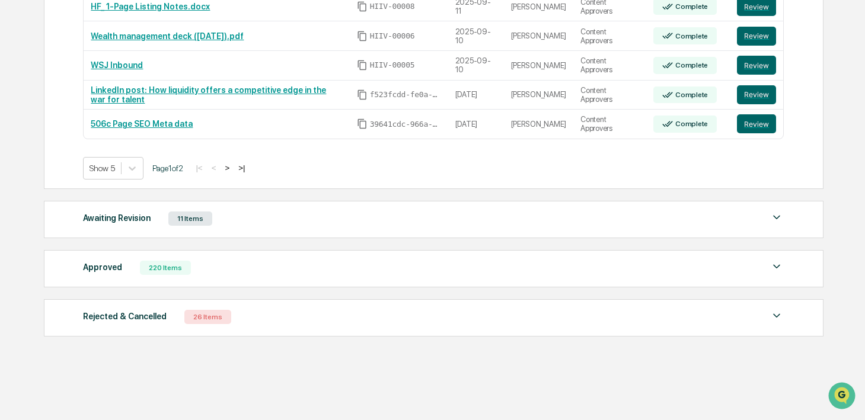
click at [196, 264] on div "Approved 220 Items" at bounding box center [433, 268] width 701 height 17
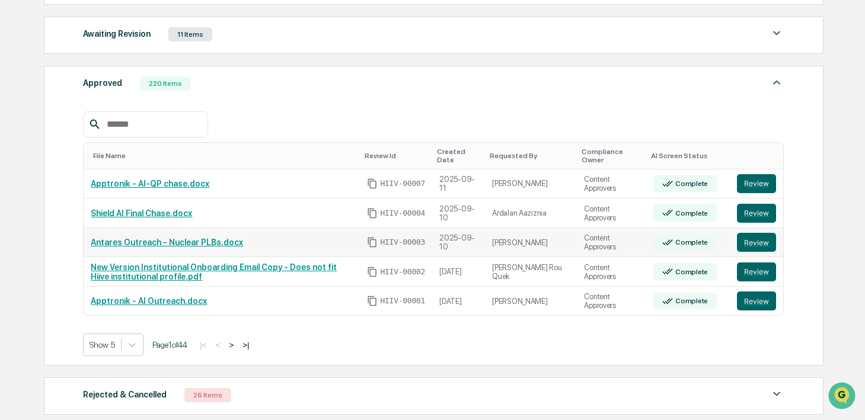
scroll to position [488, 0]
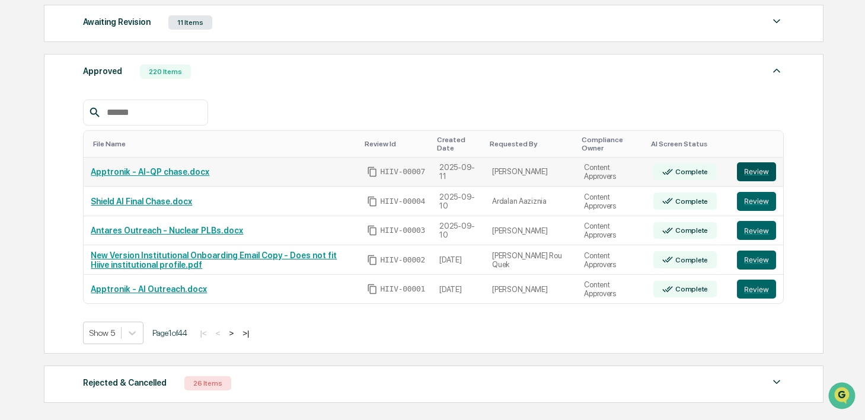
drag, startPoint x: 752, startPoint y: 168, endPoint x: 744, endPoint y: 167, distance: 8.4
click at [752, 168] on button "Review" at bounding box center [756, 171] width 39 height 19
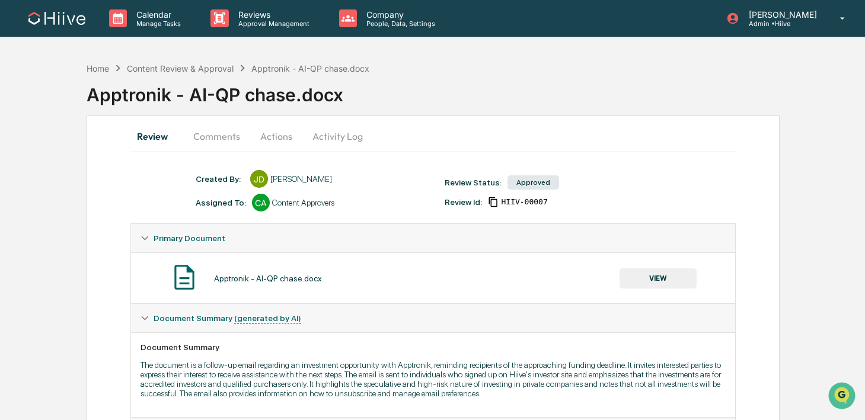
click at [355, 140] on button "Activity Log" at bounding box center [337, 136] width 69 height 28
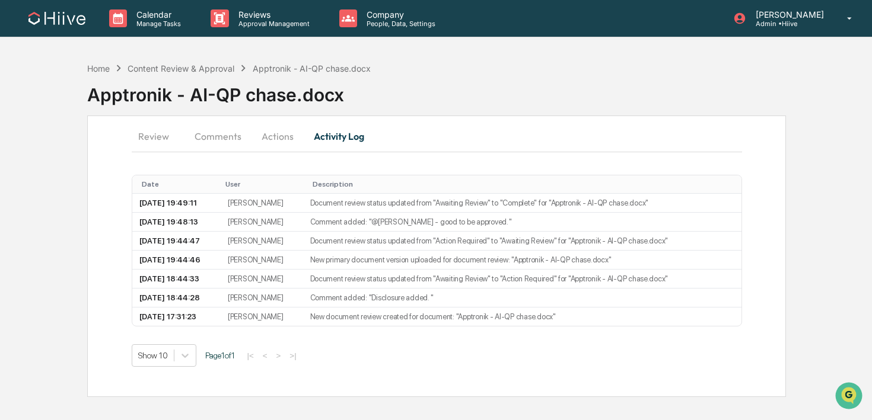
click at [267, 134] on button "Actions" at bounding box center [277, 136] width 53 height 28
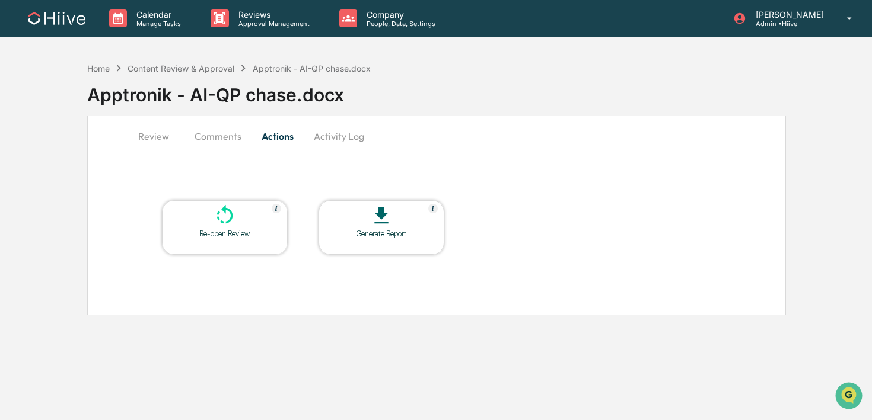
click at [224, 219] on icon at bounding box center [225, 216] width 24 height 24
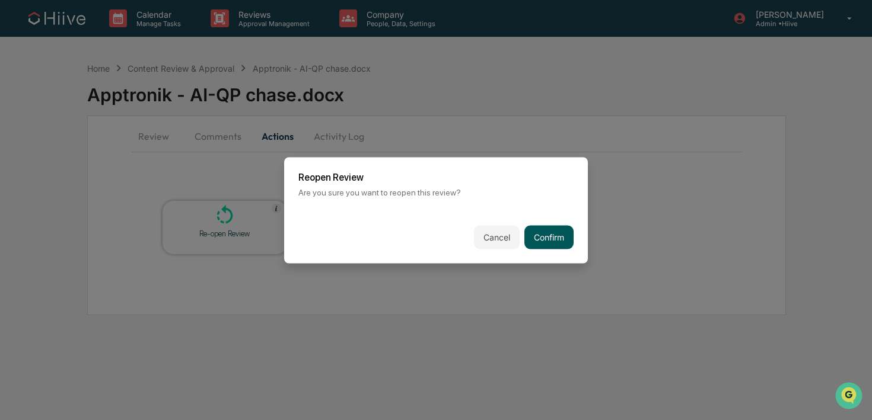
click at [541, 234] on button "Confirm" at bounding box center [548, 237] width 49 height 24
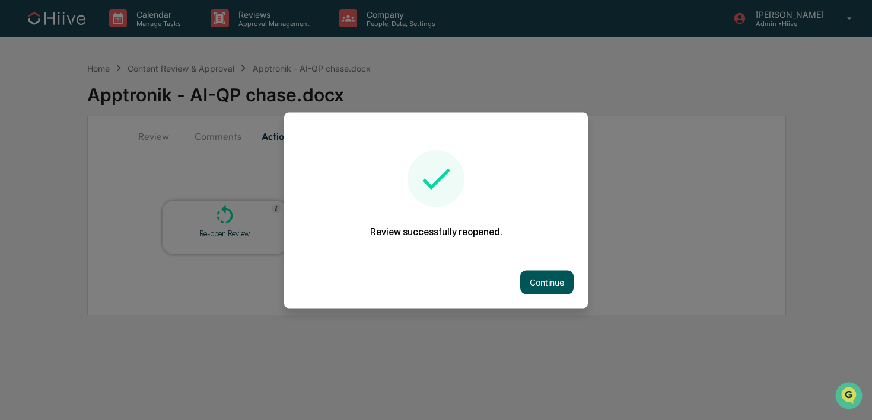
click at [544, 275] on button "Continue" at bounding box center [546, 282] width 53 height 24
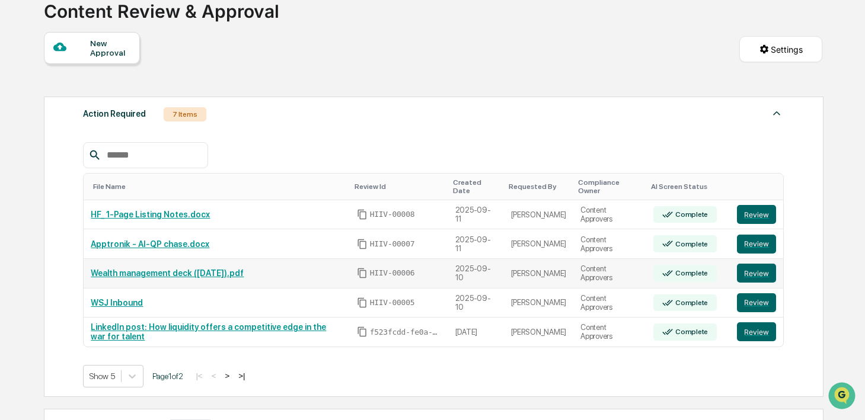
scroll to position [152, 0]
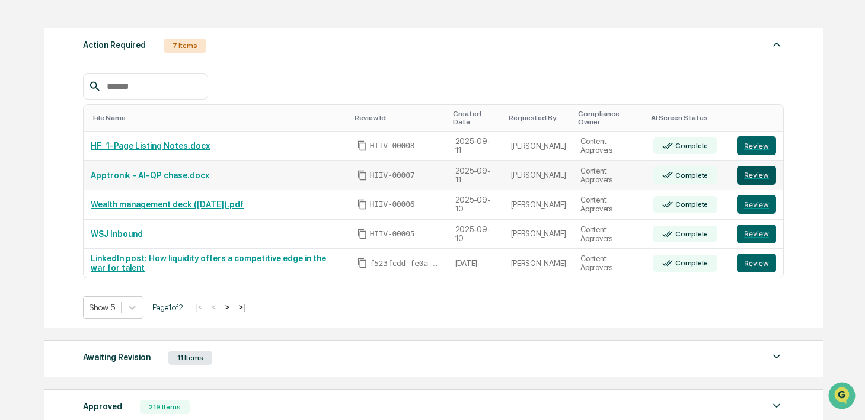
click at [765, 179] on button "Review" at bounding box center [756, 175] width 39 height 19
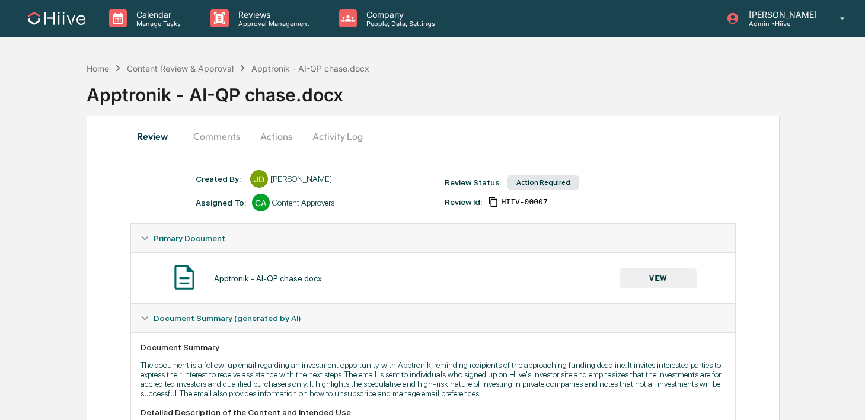
click at [224, 136] on button "Comments" at bounding box center [217, 136] width 66 height 28
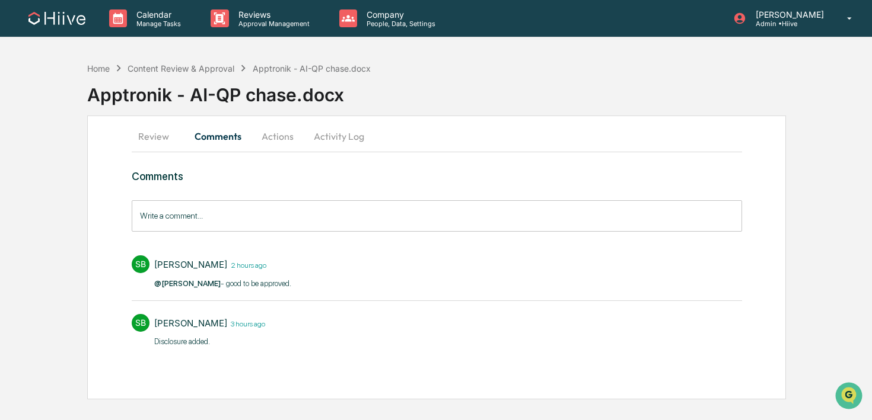
click at [210, 212] on input "Write a comment..." at bounding box center [437, 215] width 610 height 31
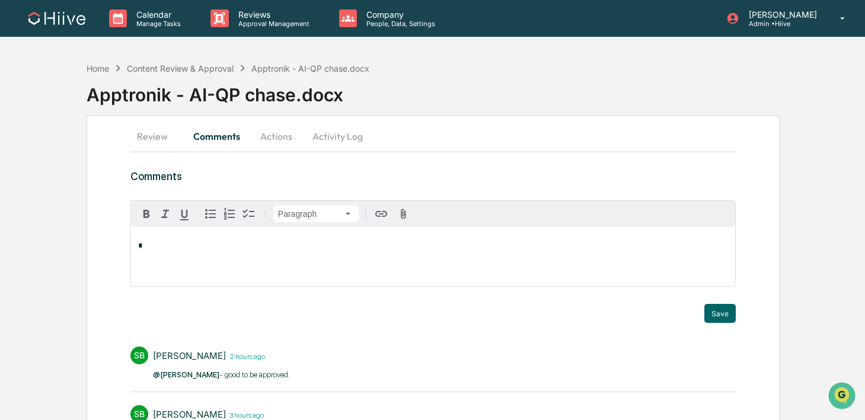
drag, startPoint x: 146, startPoint y: 136, endPoint x: 225, endPoint y: 141, distance: 79.0
click at [148, 136] on button "Review" at bounding box center [156, 136] width 53 height 28
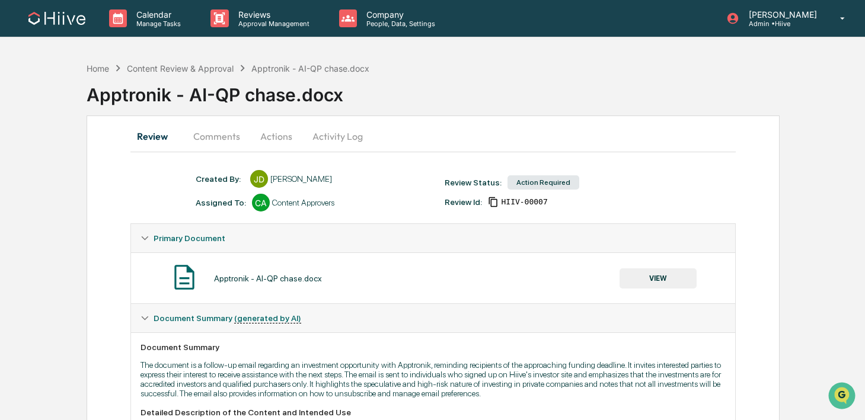
click at [320, 127] on button "Activity Log" at bounding box center [337, 136] width 69 height 28
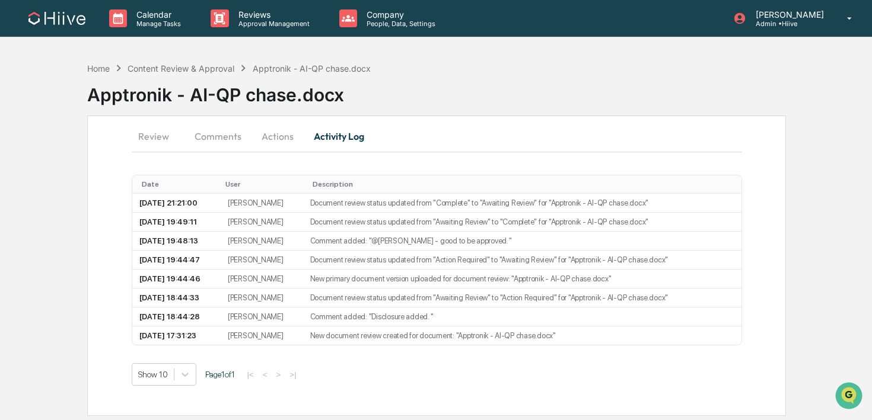
click at [272, 129] on button "Actions" at bounding box center [277, 136] width 53 height 28
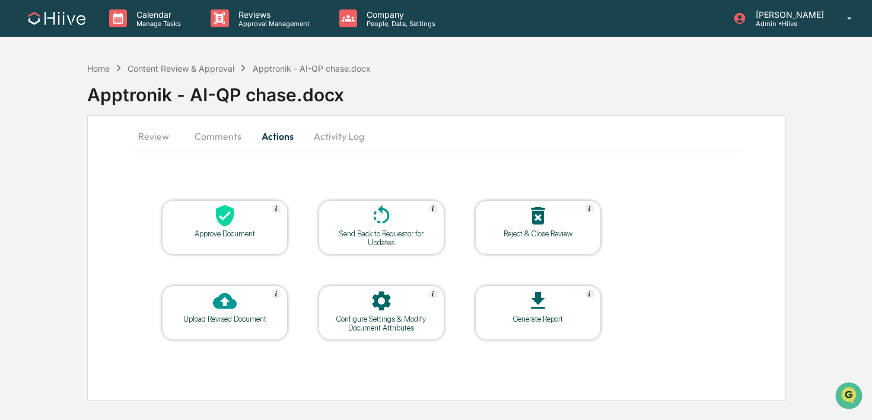
click at [374, 222] on icon at bounding box center [381, 216] width 24 height 24
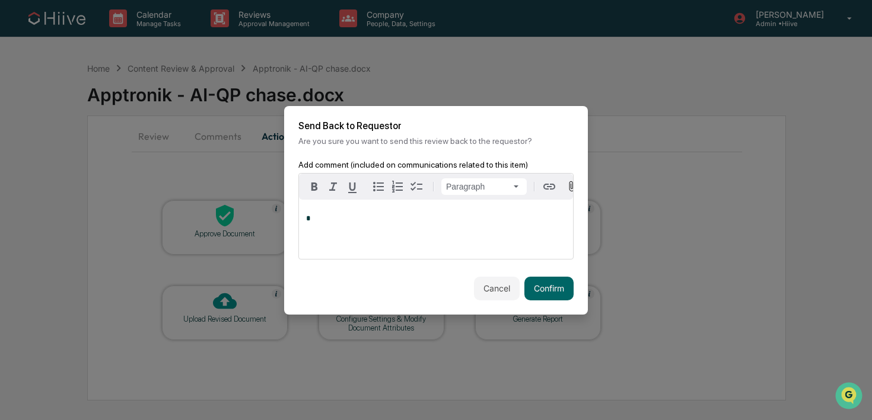
click at [389, 234] on div "*" at bounding box center [436, 229] width 274 height 59
click at [550, 285] on button "Confirm" at bounding box center [548, 289] width 49 height 24
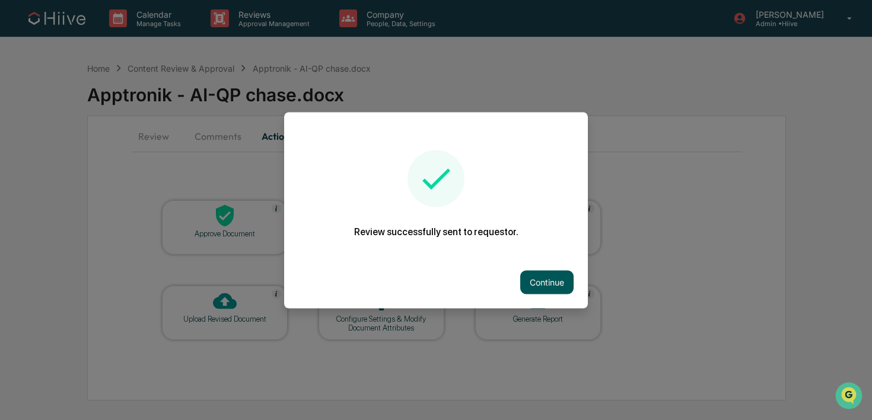
click at [558, 291] on button "Continue" at bounding box center [546, 282] width 53 height 24
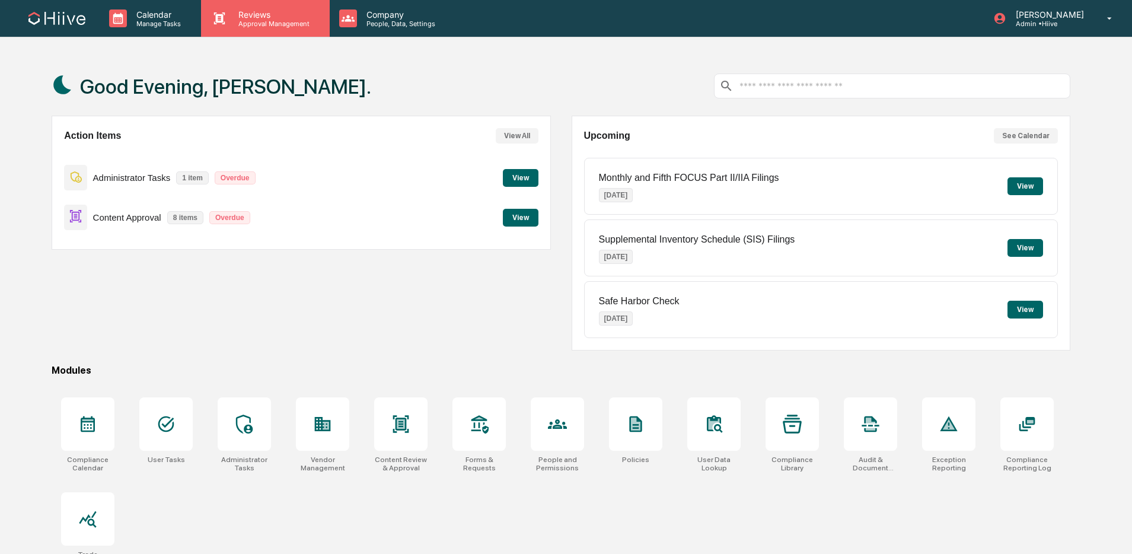
click at [266, 0] on div "Reviews Approval Management" at bounding box center [265, 18] width 128 height 37
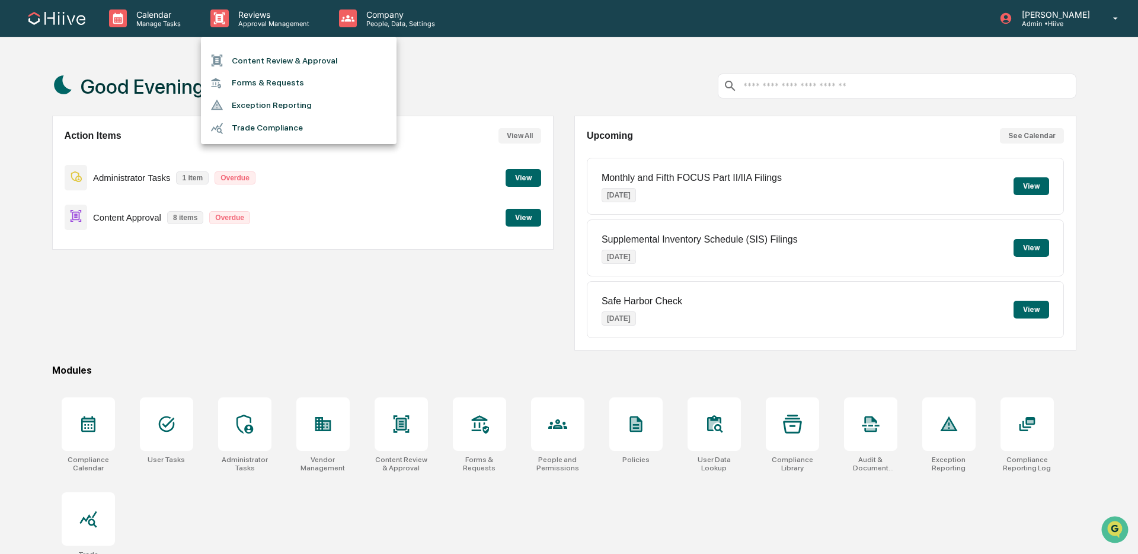
click at [301, 62] on li "Content Review & Approval" at bounding box center [299, 60] width 196 height 23
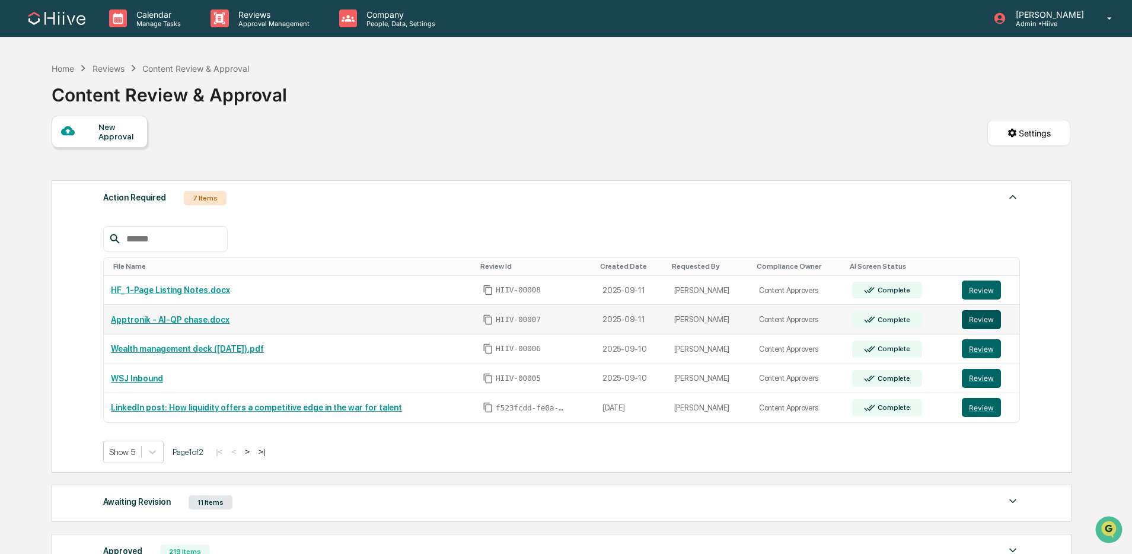
drag, startPoint x: 989, startPoint y: 325, endPoint x: 983, endPoint y: 324, distance: 6.6
click at [989, 325] on button "Review" at bounding box center [981, 319] width 39 height 19
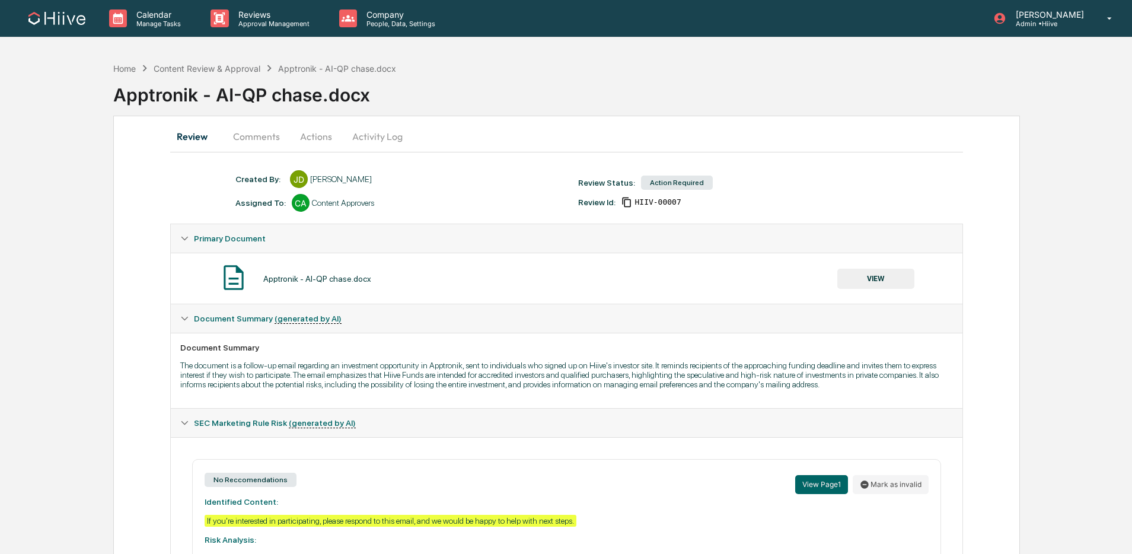
click at [264, 141] on button "Comments" at bounding box center [257, 136] width 66 height 28
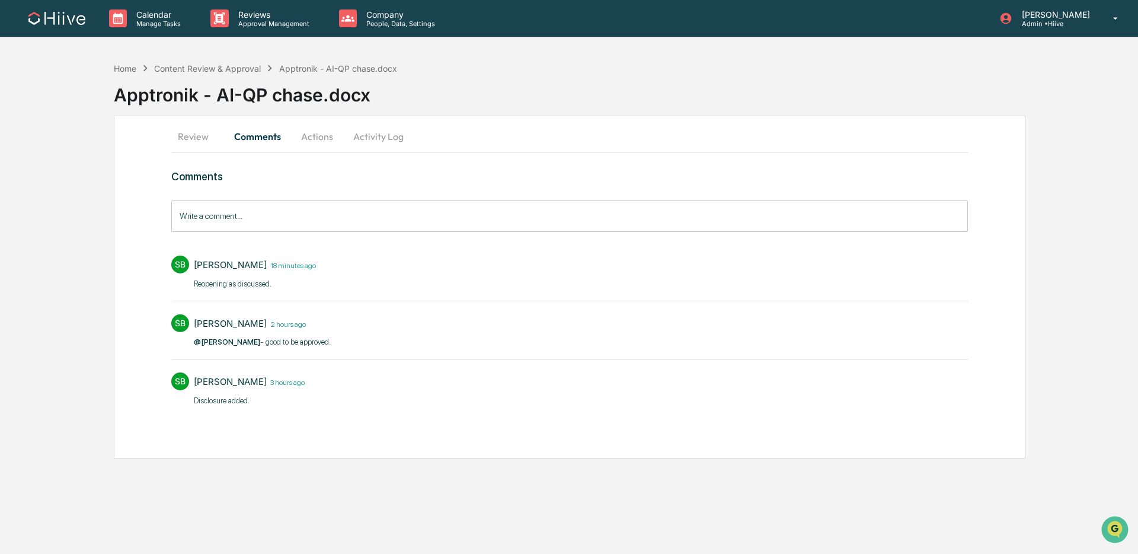
drag, startPoint x: 331, startPoint y: 140, endPoint x: 194, endPoint y: 138, distance: 137.0
click at [331, 140] on button "Actions" at bounding box center [317, 136] width 53 height 28
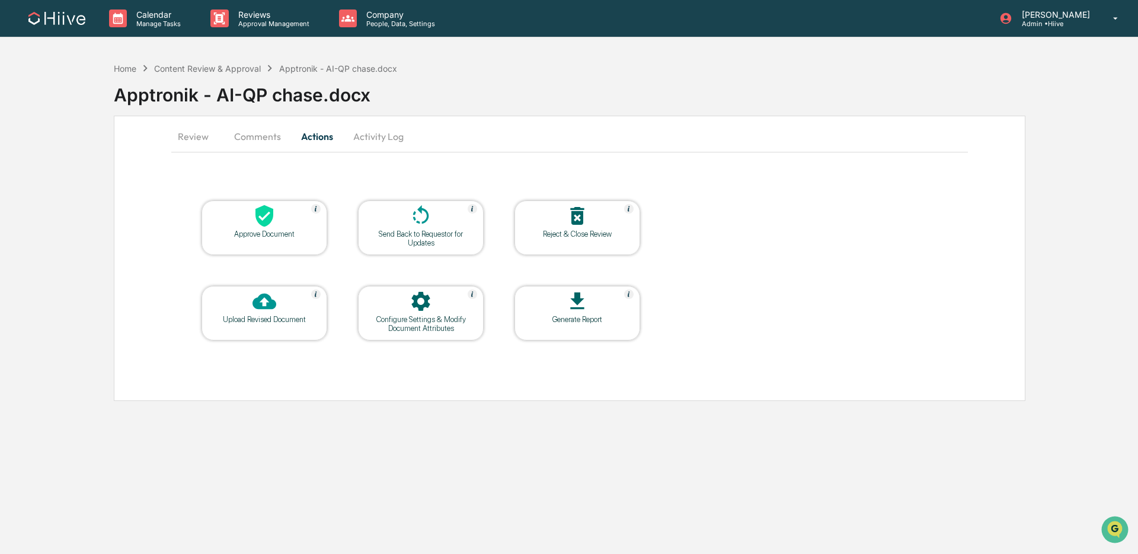
click at [181, 138] on button "Review" at bounding box center [197, 136] width 53 height 28
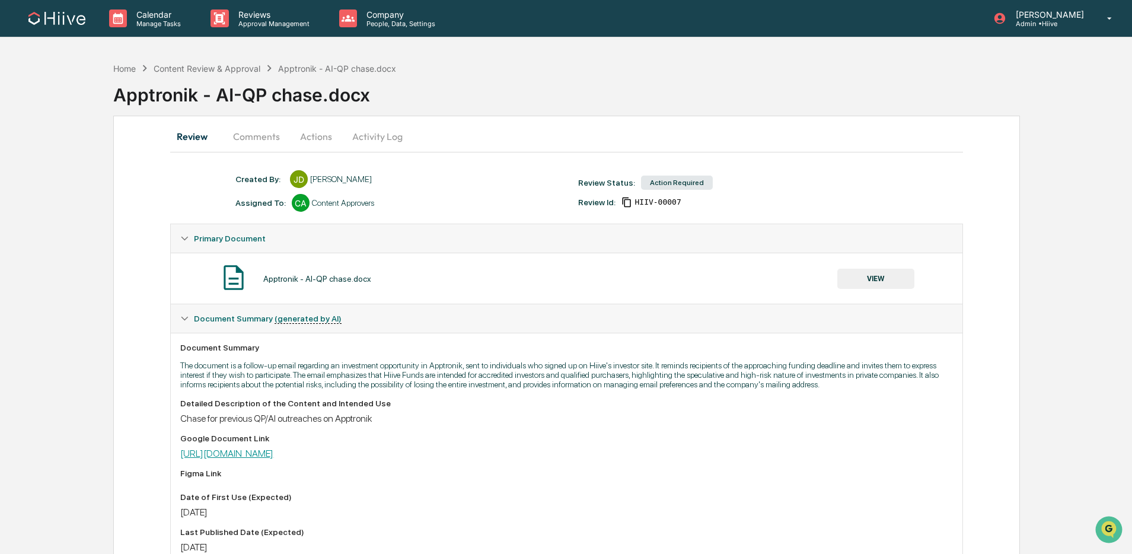
click at [273, 459] on link "[URL][DOMAIN_NAME]" at bounding box center [226, 453] width 93 height 11
click at [257, 129] on button "Comments" at bounding box center [257, 136] width 66 height 28
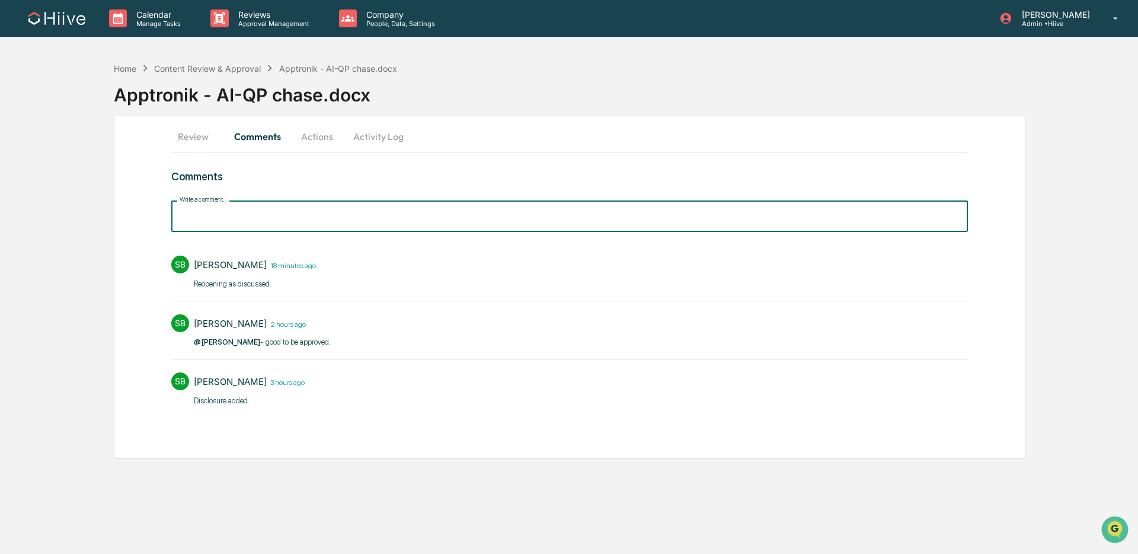
click at [221, 221] on input "Write a comment..." at bounding box center [569, 215] width 797 height 31
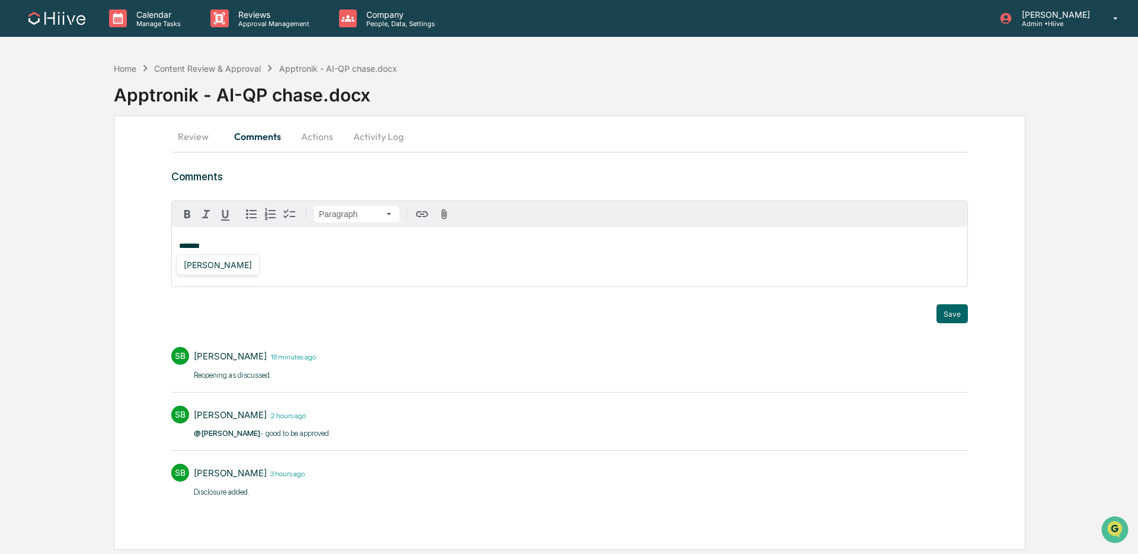
click at [212, 267] on div "[PERSON_NAME]" at bounding box center [218, 264] width 78 height 15
drag, startPoint x: 942, startPoint y: 311, endPoint x: 892, endPoint y: 304, distance: 50.3
click at [942, 311] on button "Save" at bounding box center [952, 313] width 31 height 19
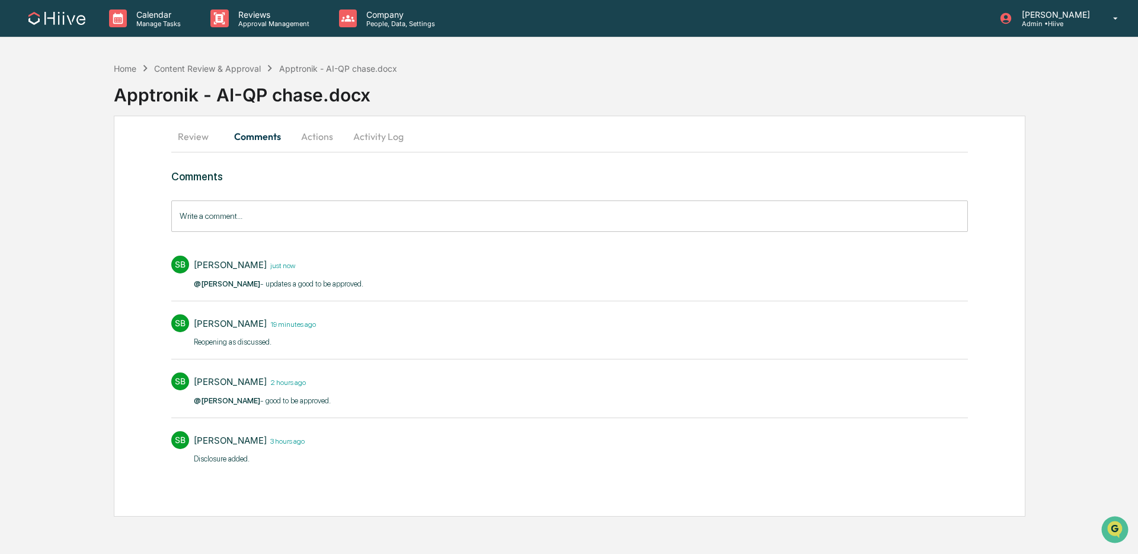
click at [191, 134] on button "Review" at bounding box center [197, 136] width 53 height 28
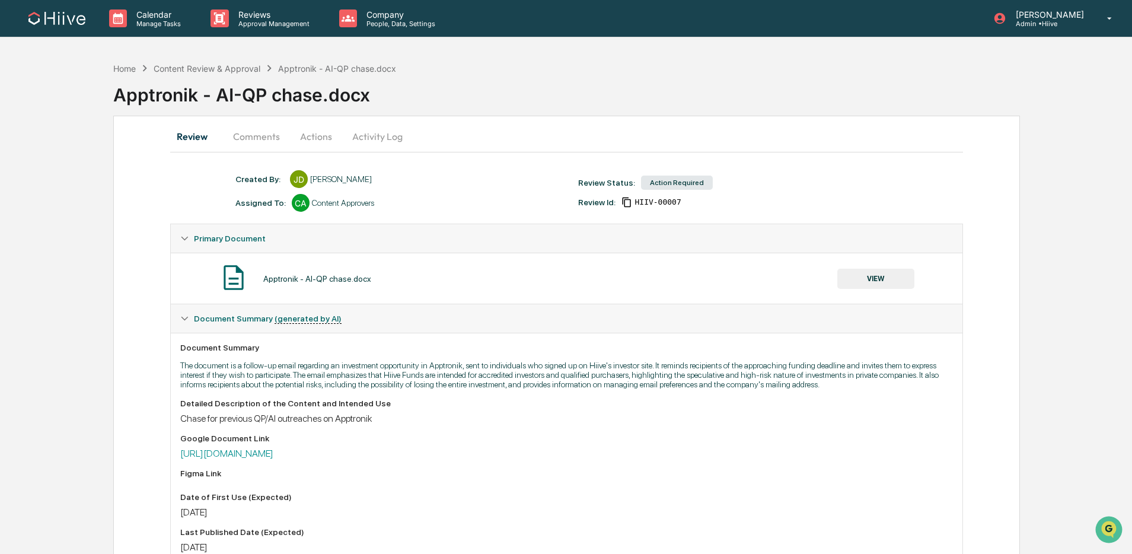
drag, startPoint x: 630, startPoint y: 199, endPoint x: 532, endPoint y: 206, distance: 97.5
click at [627, 199] on icon at bounding box center [626, 202] width 11 height 11
click at [273, 459] on link "[URL][DOMAIN_NAME]" at bounding box center [226, 453] width 93 height 11
click at [874, 275] on button "VIEW" at bounding box center [875, 279] width 77 height 20
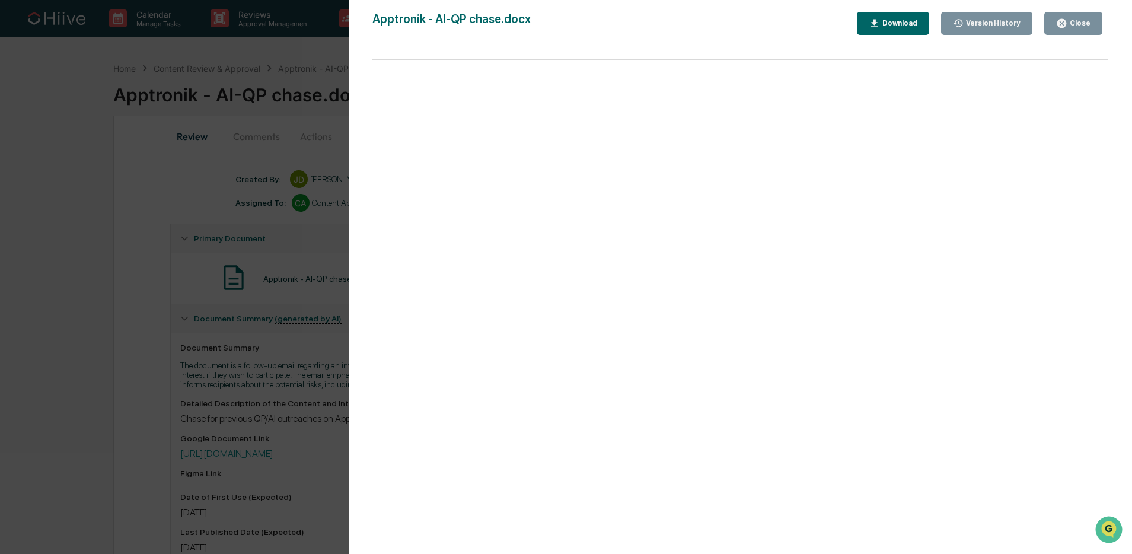
click at [1062, 27] on icon "button" at bounding box center [1061, 23] width 9 height 9
